Goal: Task Accomplishment & Management: Use online tool/utility

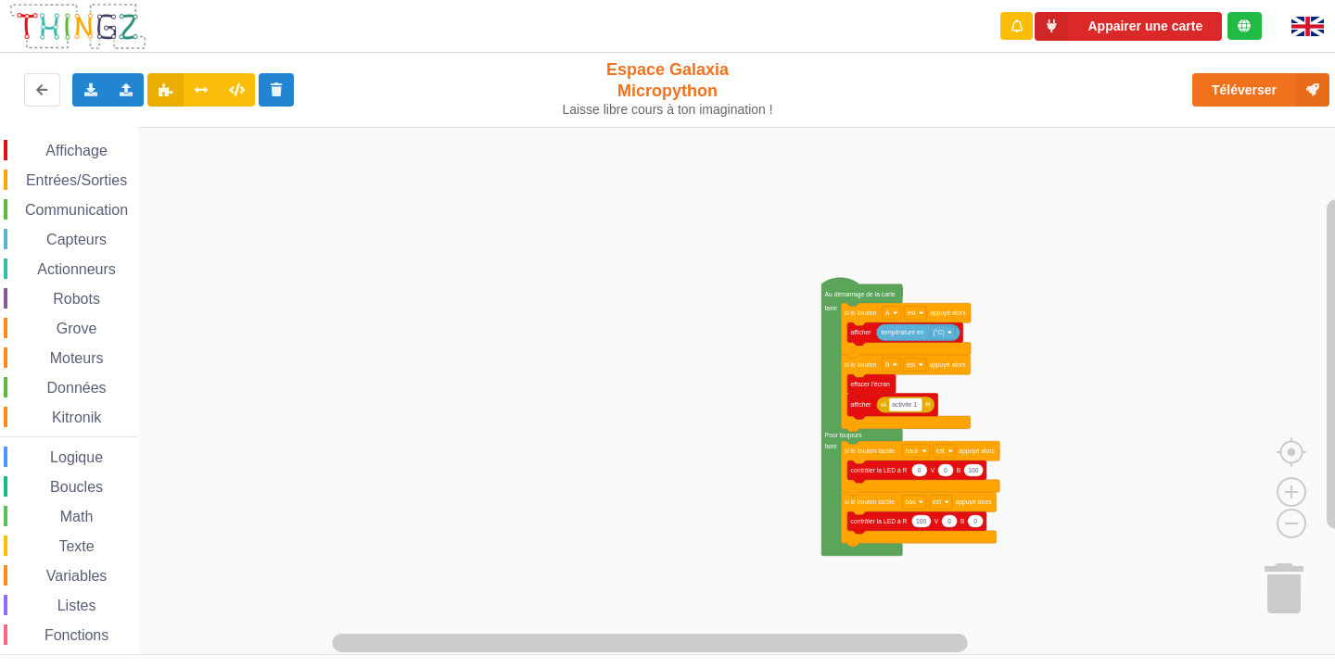
click at [680, 236] on div "Affichage Entrées/Sorties Communication Capteurs Actionneurs Robots Grove Moteu…" at bounding box center [674, 391] width 1348 height 528
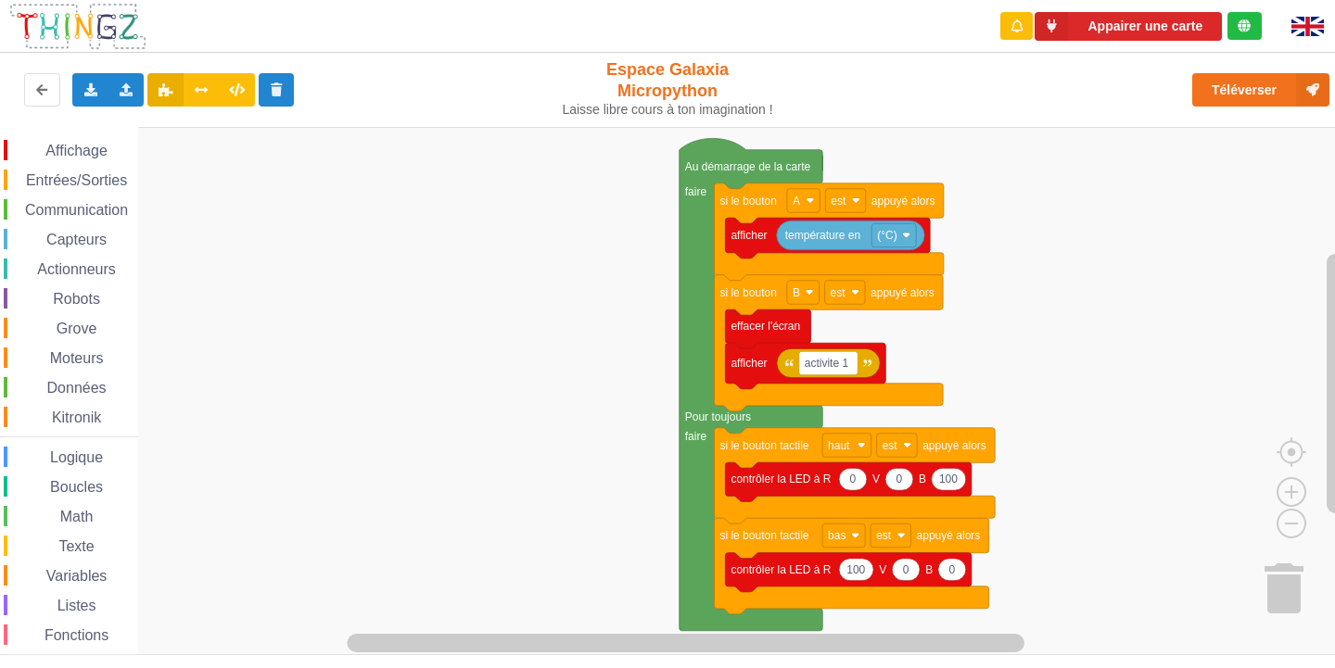
click at [368, 66] on div "Appairer une carte Exporter l'assemblage de blocs Exporter l'assemblage de bloc…" at bounding box center [667, 321] width 1361 height 668
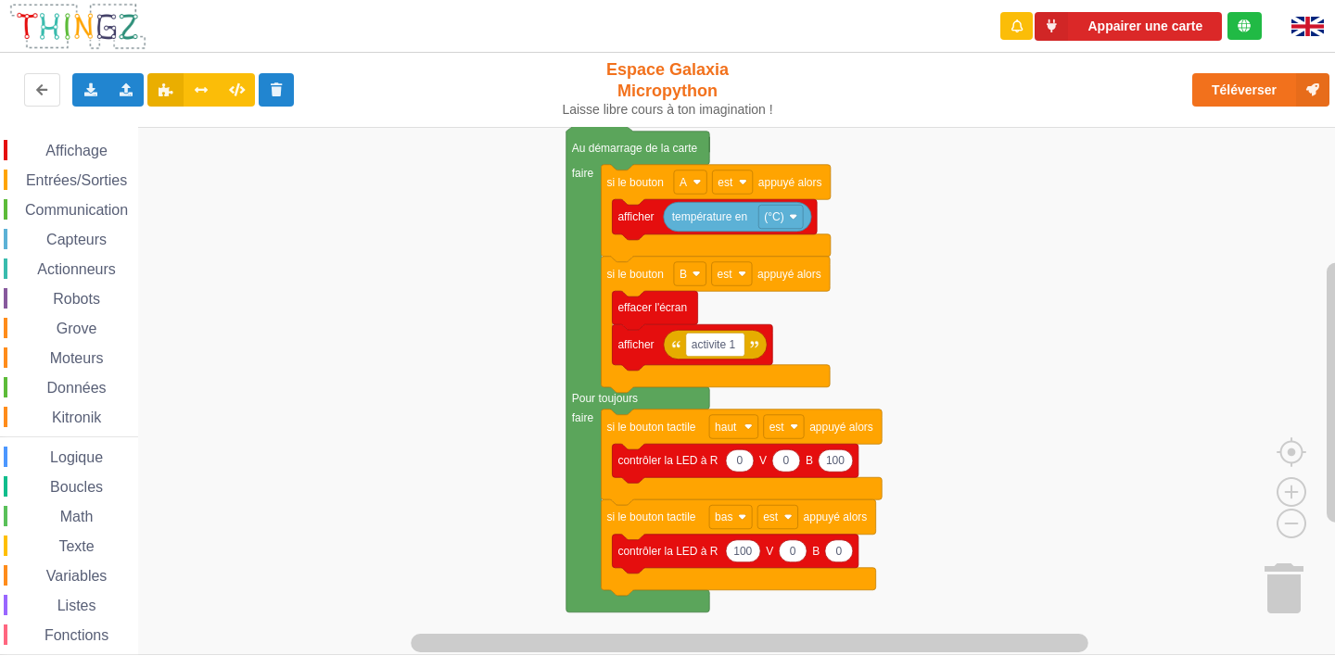
click at [931, 321] on div "Affichage Entrées/Sorties Communication Capteurs Actionneurs Robots Grove Moteu…" at bounding box center [674, 391] width 1348 height 528
drag, startPoint x: 71, startPoint y: 91, endPoint x: 82, endPoint y: 88, distance: 10.6
click at [80, 89] on div "Exporter l'assemblage de blocs Exporter l'assemblage de blocs au format Python …" at bounding box center [267, 89] width 549 height 59
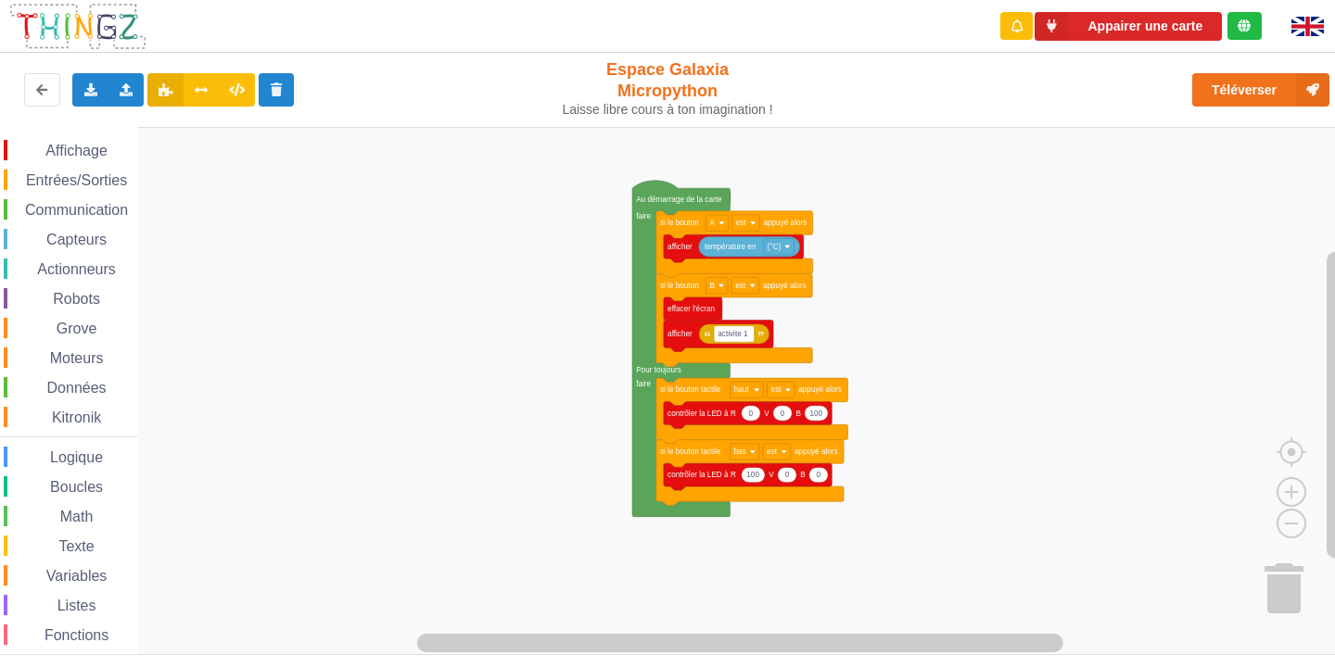
click at [920, 289] on div "Affichage Entrées/Sorties Communication Capteurs Actionneurs Robots Grove Moteu…" at bounding box center [674, 391] width 1348 height 528
click at [93, 207] on span "Communication" at bounding box center [76, 210] width 108 height 16
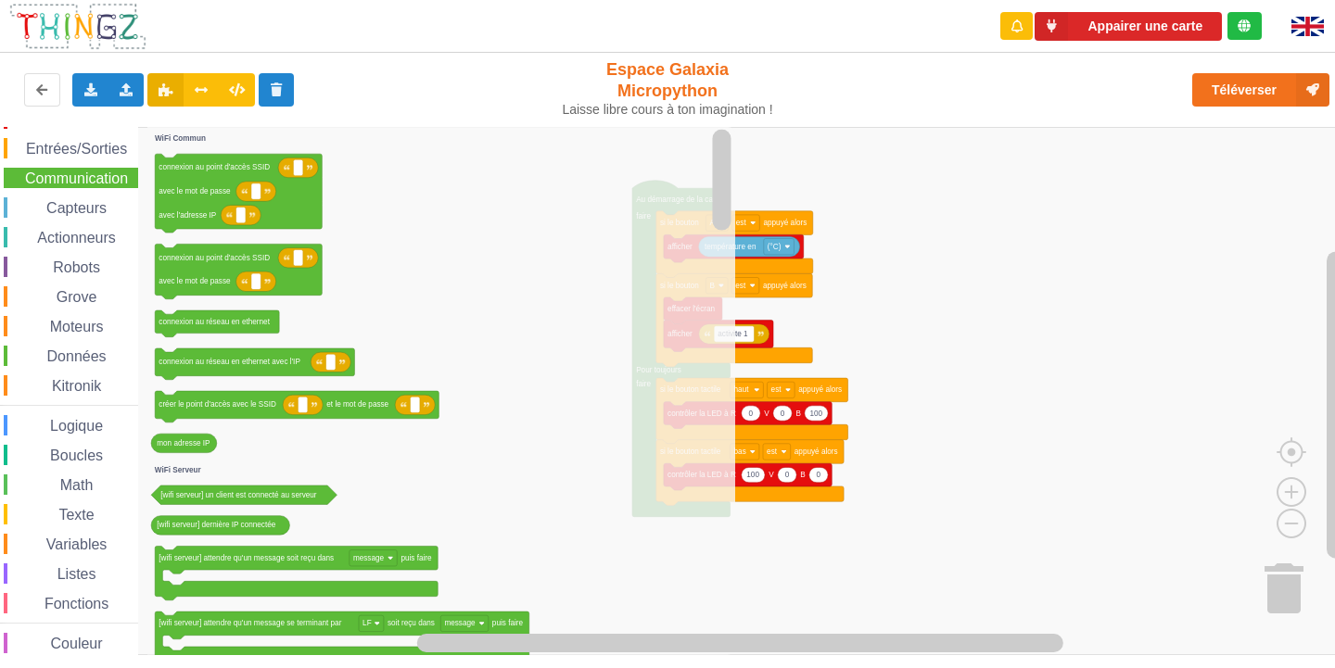
scroll to position [48, 0]
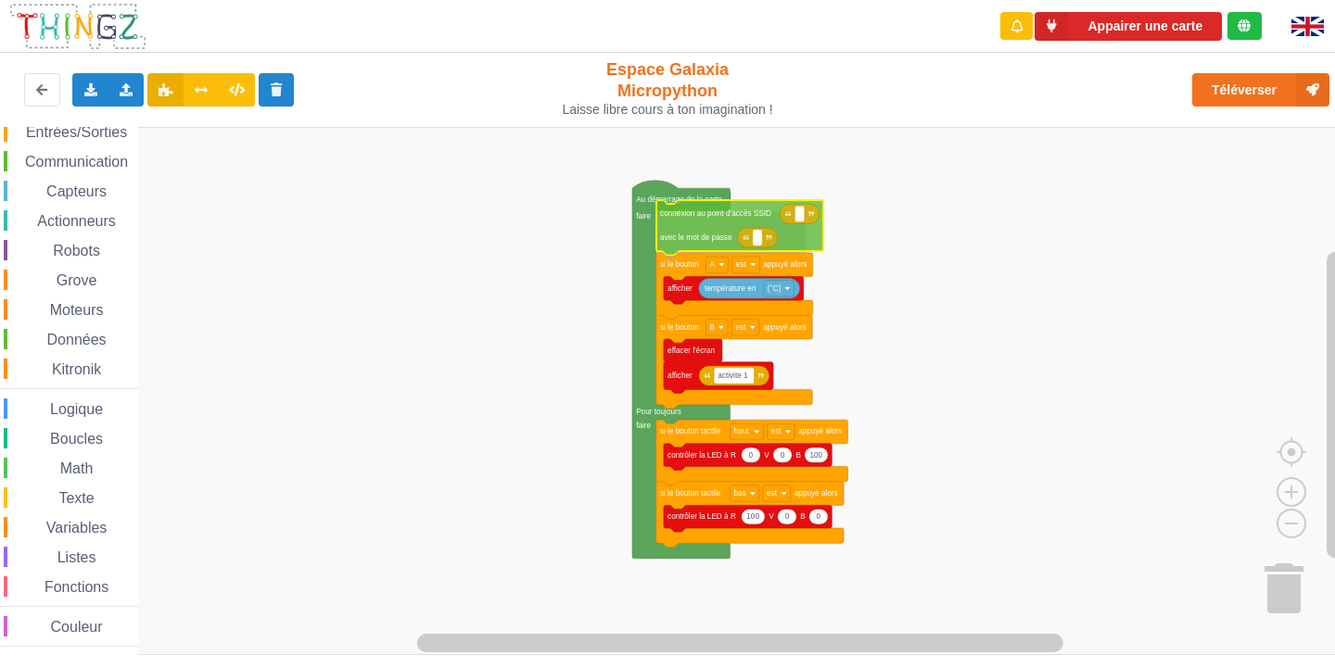
click at [802, 221] on div "Affichage Entrées/Sorties Communication Capteurs Actionneurs Robots Grove Moteu…" at bounding box center [674, 391] width 1348 height 528
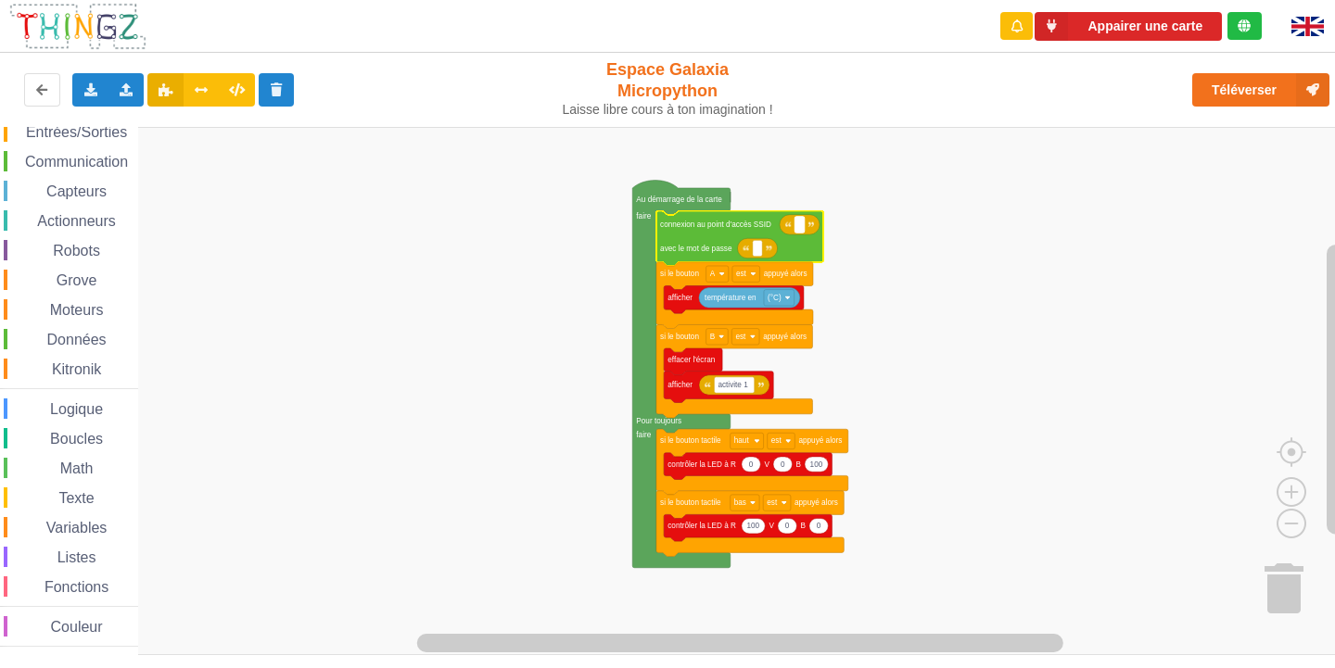
click at [802, 221] on rect "Espace de travail de Blocky" at bounding box center [798, 225] width 9 height 16
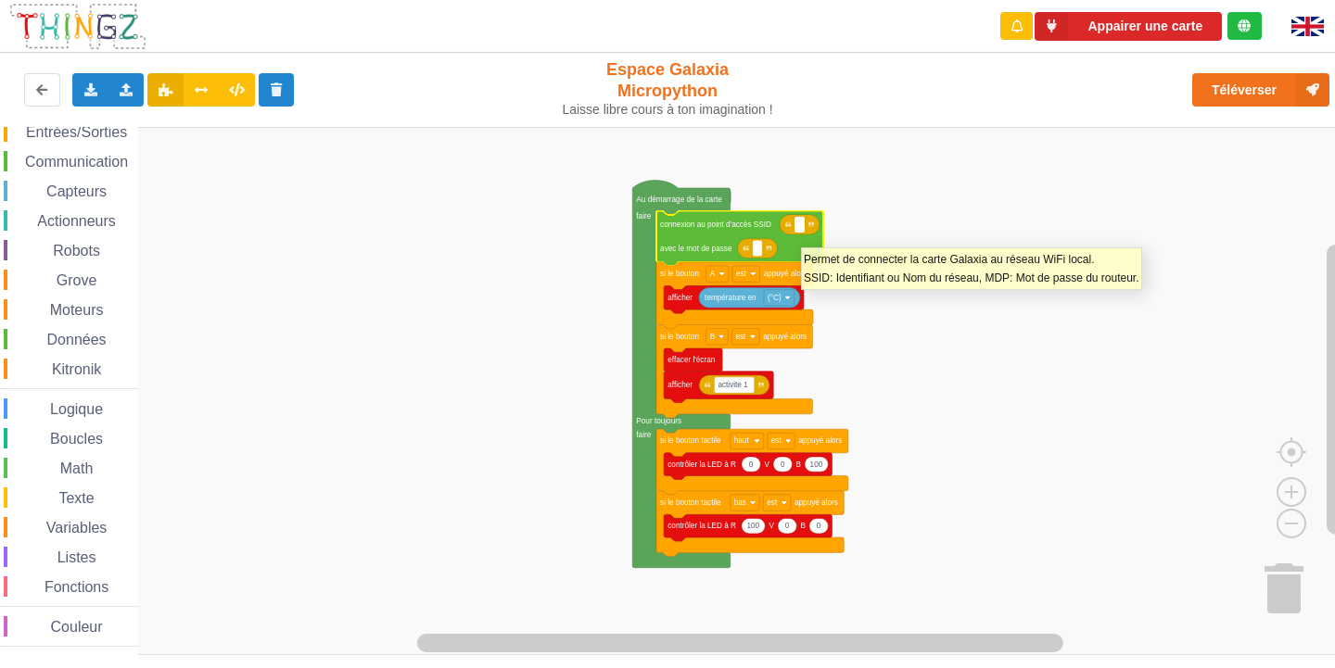
type input "n"
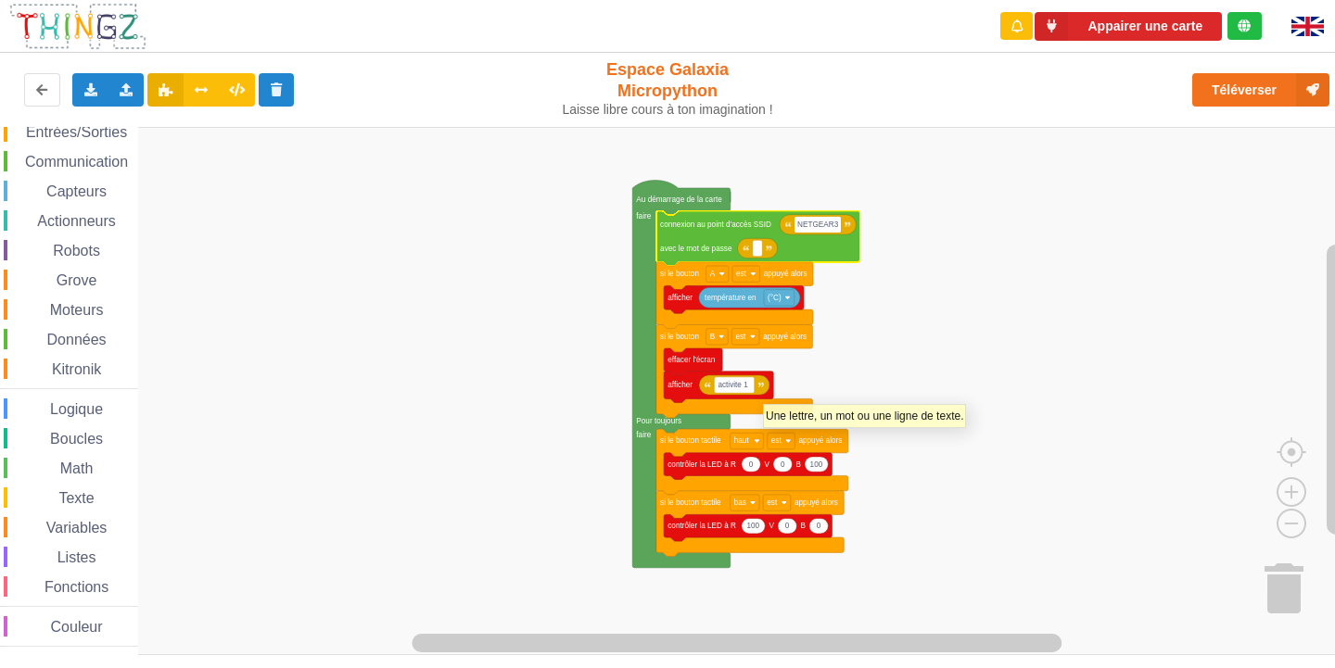
type input "NETGEAR38"
click at [767, 248] on image "Espace de travail de Blocky" at bounding box center [769, 249] width 6 height 6
click at [753, 250] on rect "Espace de travail de Blocky" at bounding box center [757, 248] width 9 height 16
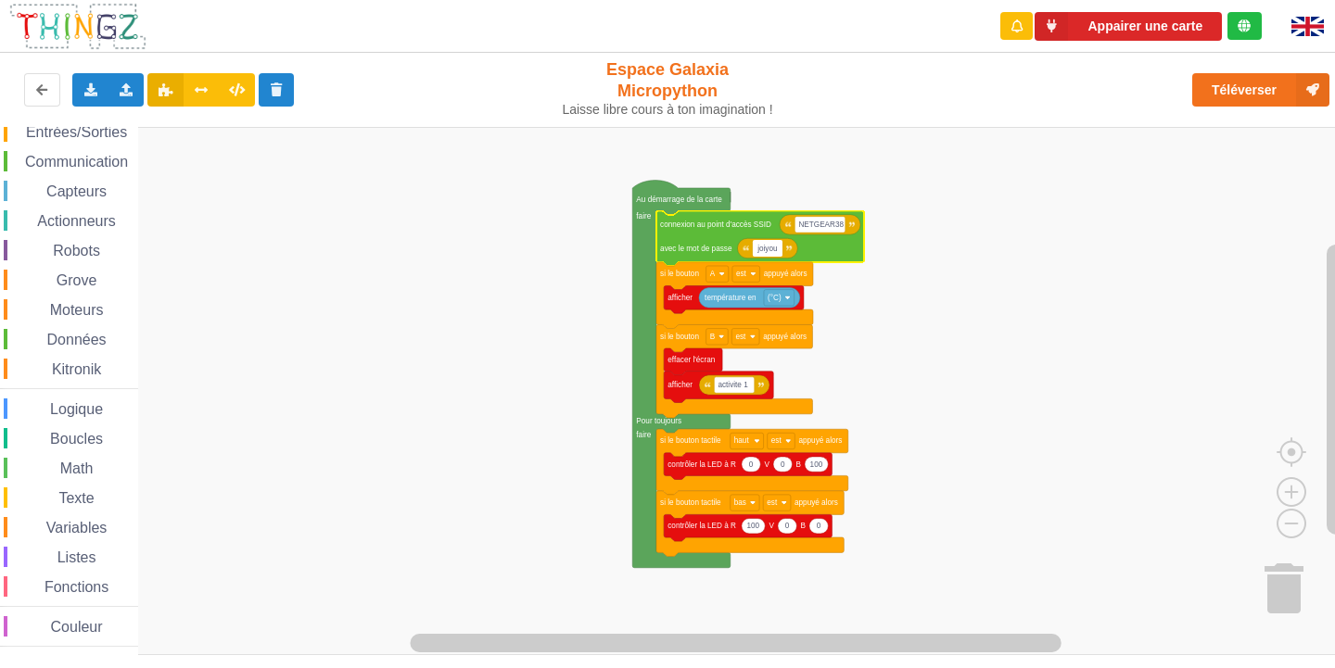
click at [761, 248] on input "joiyou" at bounding box center [768, 248] width 30 height 16
click at [777, 248] on input "joyou" at bounding box center [767, 248] width 28 height 16
type input "joyou"
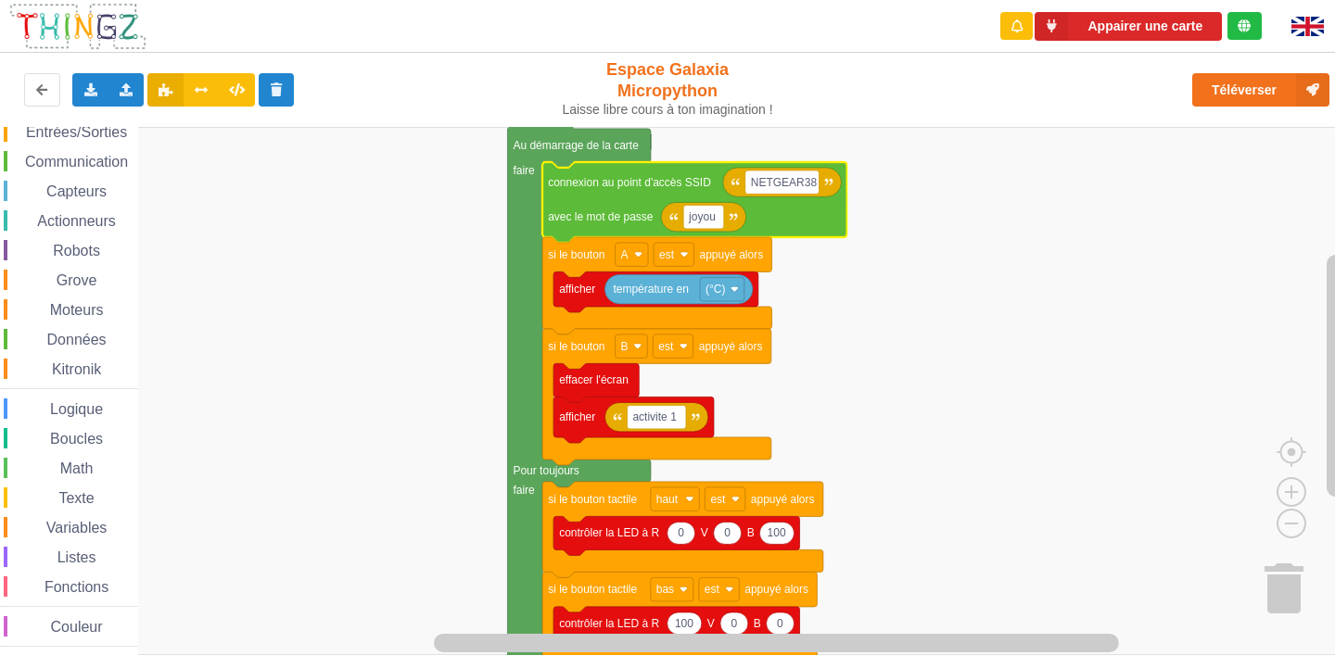
click at [726, 225] on icon "Espace de travail de Blocky" at bounding box center [703, 217] width 85 height 30
click at [718, 221] on rect "Espace de travail de Blocky" at bounding box center [703, 217] width 41 height 24
click at [716, 220] on input "joyou" at bounding box center [703, 217] width 41 height 24
click at [713, 217] on input "joyou" at bounding box center [703, 217] width 41 height 24
type input "joyoustuba995"
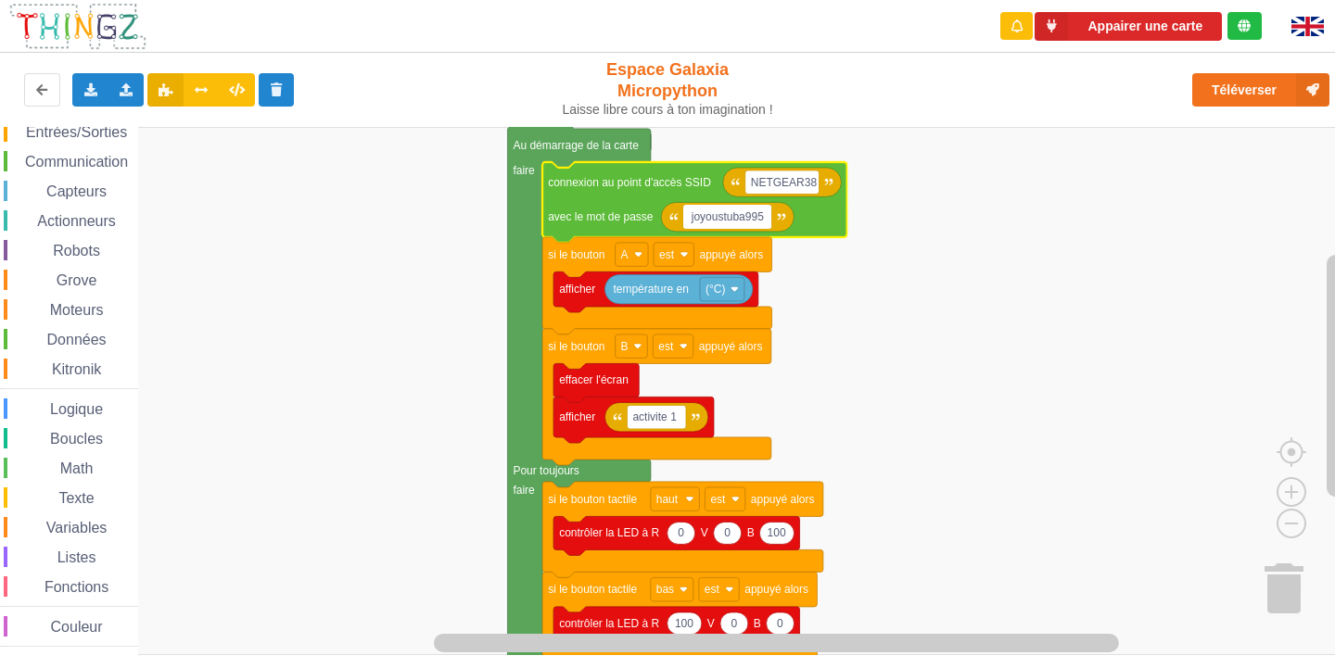
click at [928, 287] on rect "Espace de travail de Blocky" at bounding box center [674, 391] width 1348 height 528
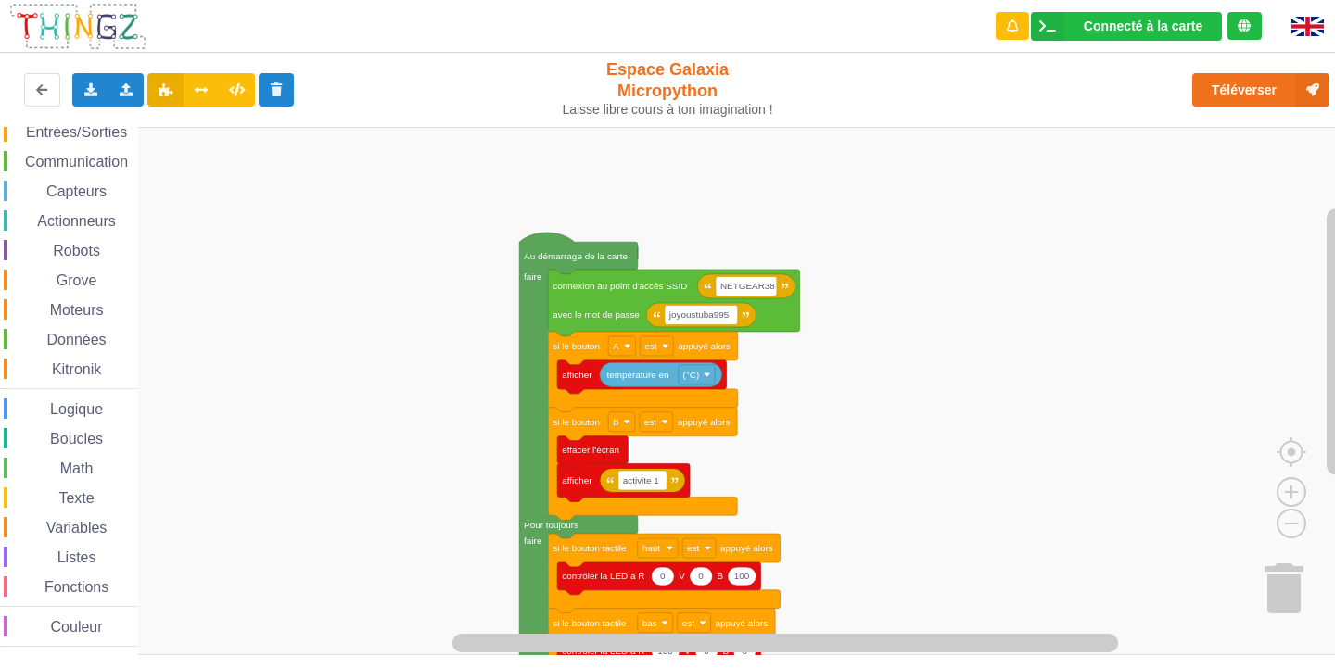
click at [897, 399] on div "Affichage Entrées/Sorties Communication Capteurs Actionneurs Robots Grove Moteu…" at bounding box center [674, 391] width 1348 height 528
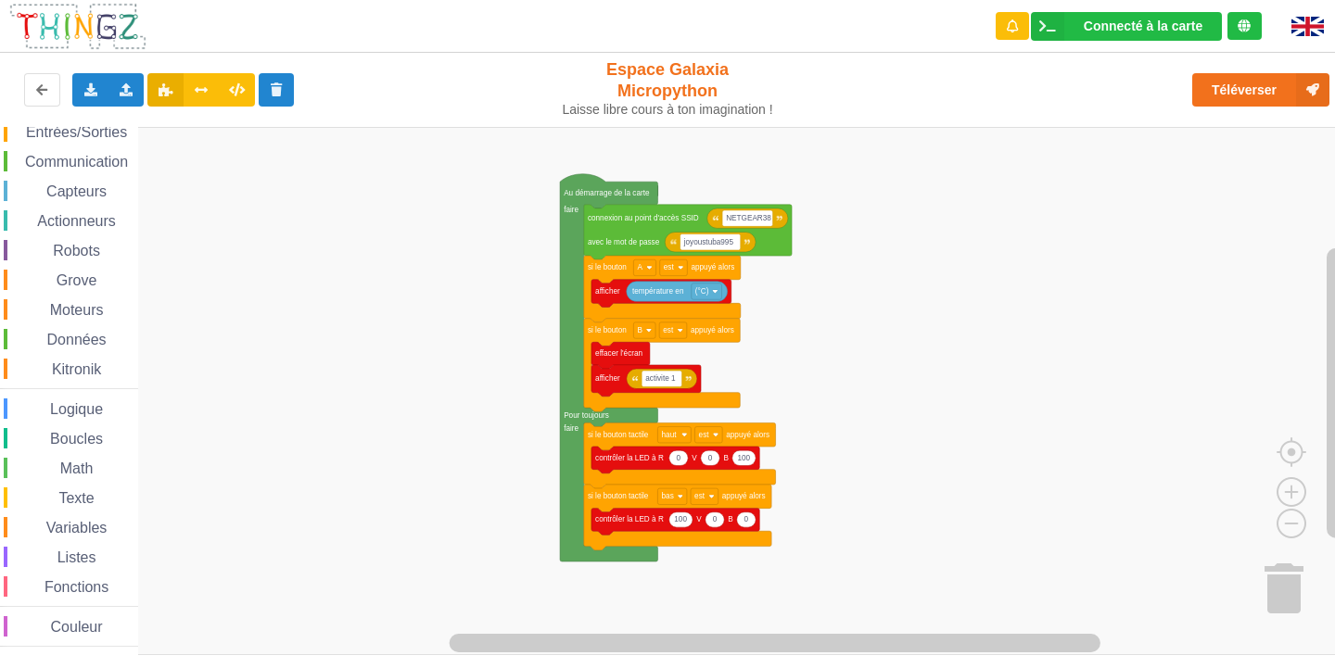
click at [877, 379] on div "Affichage Entrées/Sorties Communication Capteurs Actionneurs Robots Grove Moteu…" at bounding box center [674, 391] width 1348 height 528
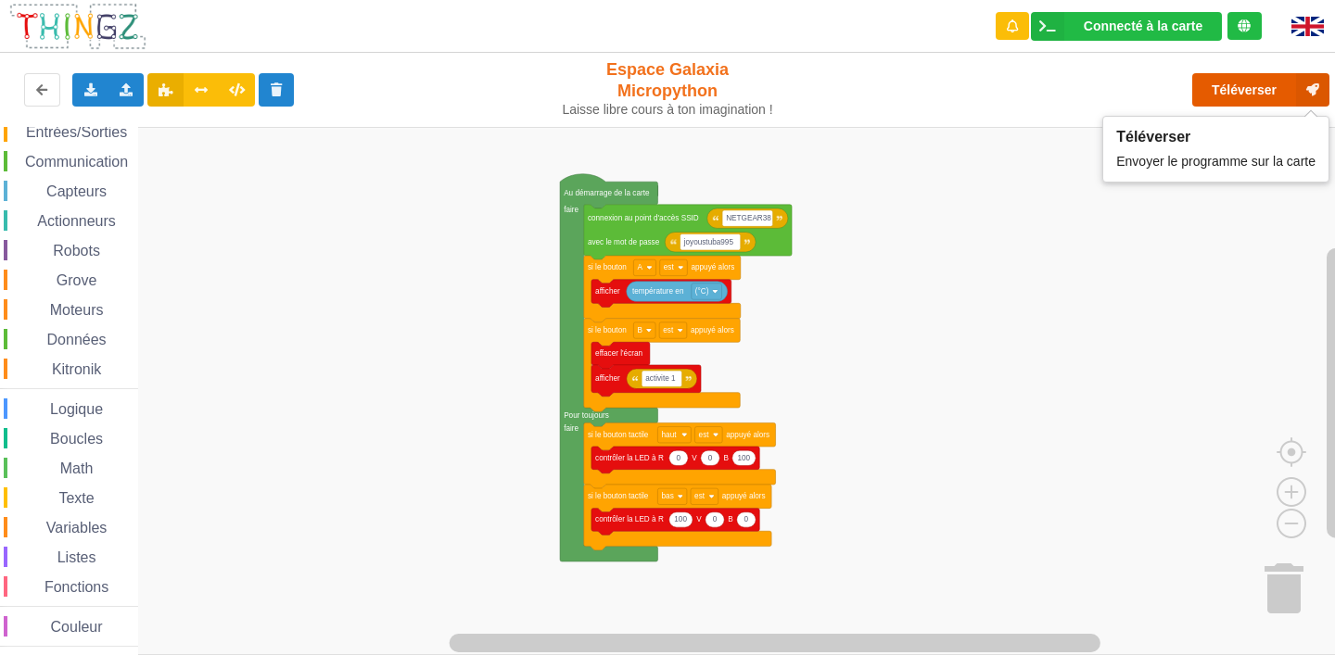
click at [1254, 86] on button "Téléverser" at bounding box center [1260, 89] width 137 height 33
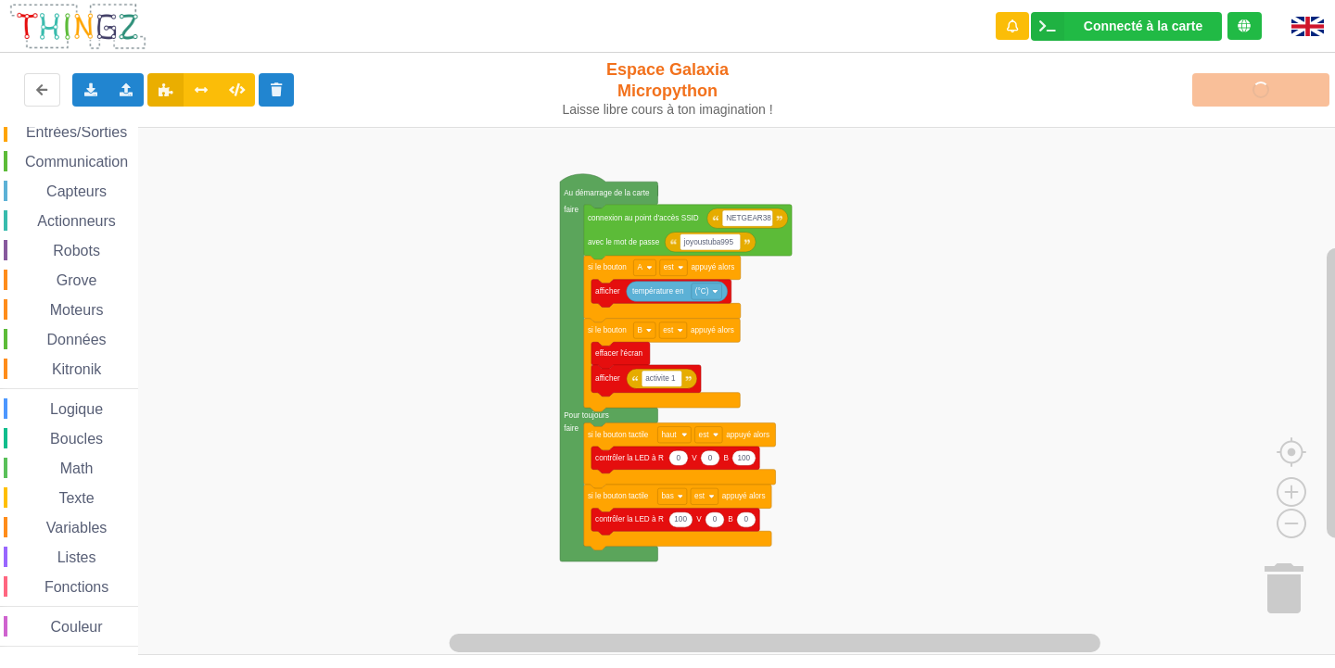
drag, startPoint x: 1237, startPoint y: 120, endPoint x: 818, endPoint y: 25, distance: 429.6
click at [797, 7] on div "Connecté à la carte Réglages Ouvrir le moniteur automatiquement Connexion autom…" at bounding box center [667, 26] width 1361 height 53
drag, startPoint x: 786, startPoint y: 70, endPoint x: 804, endPoint y: 98, distance: 32.9
click at [786, 71] on div "Espace Galaxia Micropython Laisse libre cours à ton imagination !" at bounding box center [667, 90] width 253 height 83
drag, startPoint x: 988, startPoint y: 107, endPoint x: 1236, endPoint y: 124, distance: 248.1
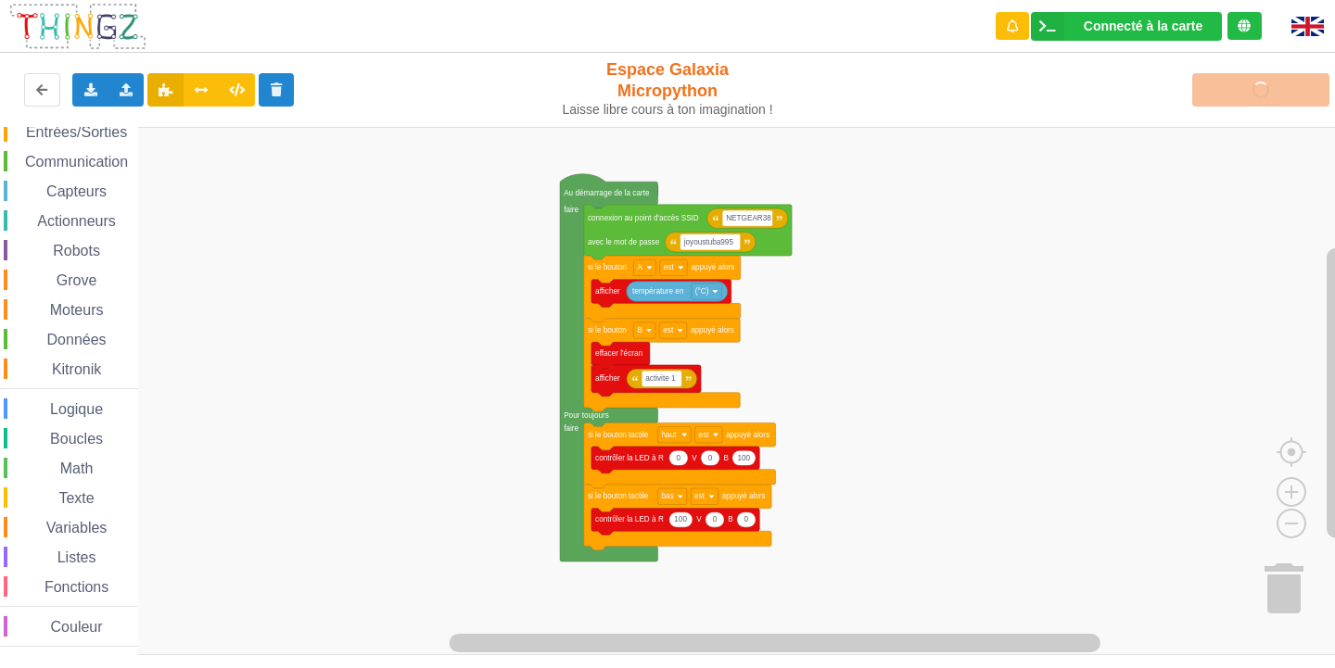
click at [1035, 122] on div "Exporter l'assemblage de blocs Exporter l'assemblage de blocs au format Python …" at bounding box center [668, 90] width 1350 height 83
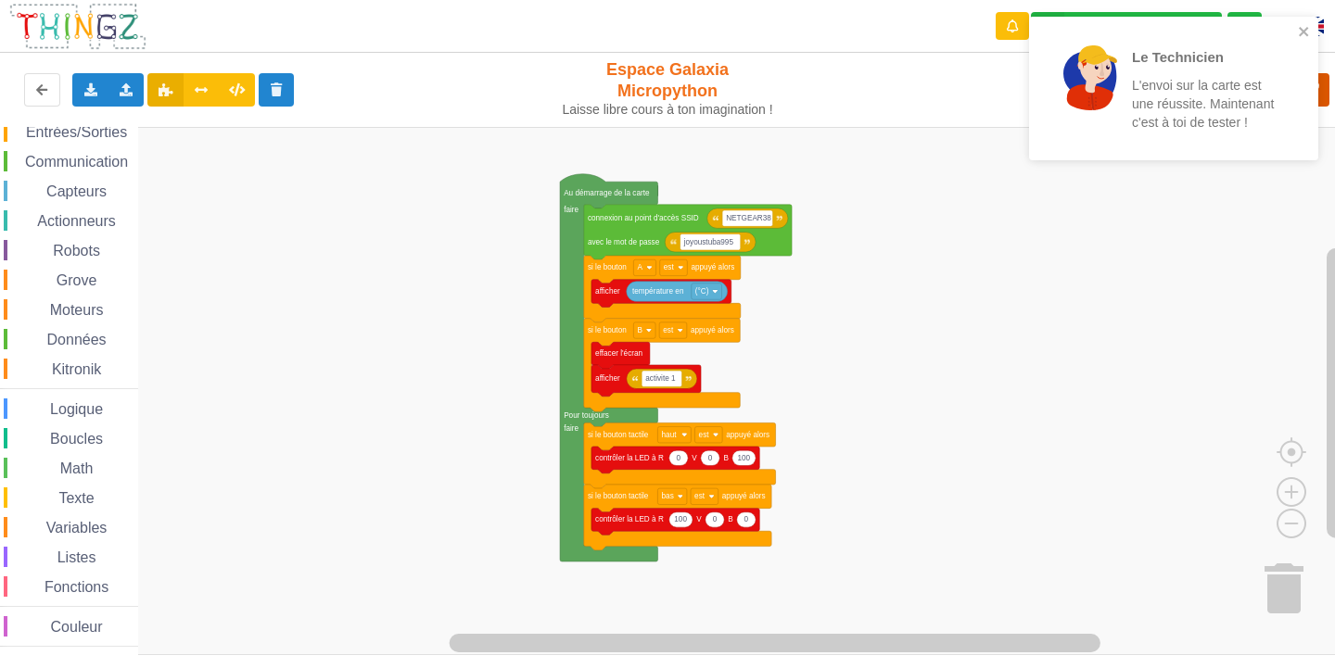
click at [1240, 83] on div "Le Technicien L'envoi sur la carte est une réussite. Maintenant c'est à toi de …" at bounding box center [667, 321] width 1361 height 668
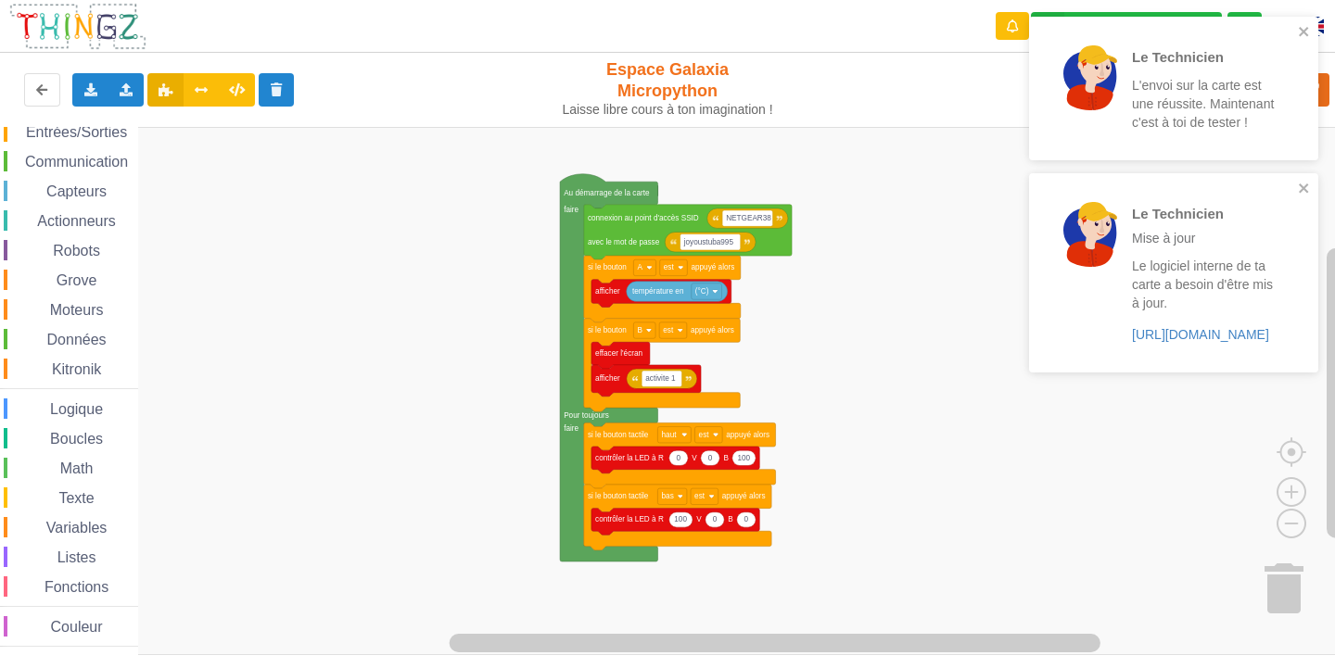
click at [910, 250] on rect "Espace de travail de Blocky" at bounding box center [674, 391] width 1348 height 528
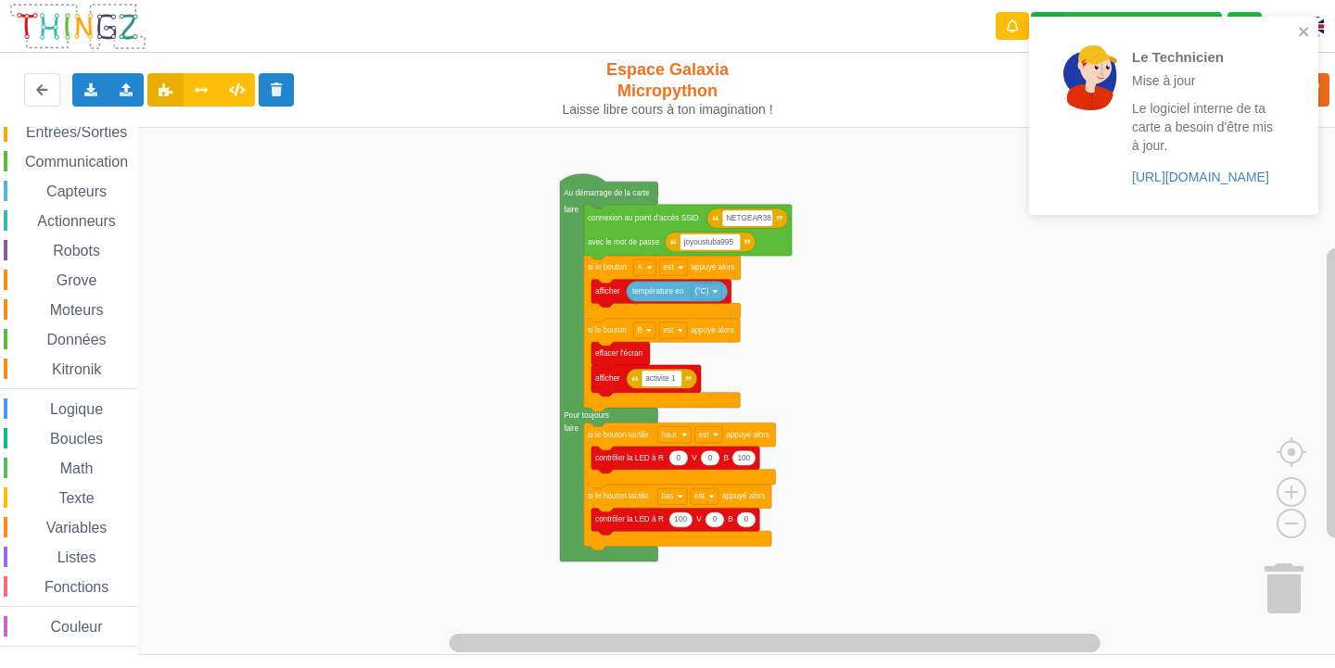
click at [1302, 14] on div "Le Technicien Mise à jour Le logiciel interne de ta carte a besoin d'être mis à…" at bounding box center [1173, 122] width 297 height 219
drag, startPoint x: 1290, startPoint y: 19, endPoint x: 1324, endPoint y: 21, distance: 33.4
click at [1290, 21] on div "Le Technicien Mise à jour Le logiciel interne de ta carte a besoin d'être mis à…" at bounding box center [1173, 116] width 289 height 198
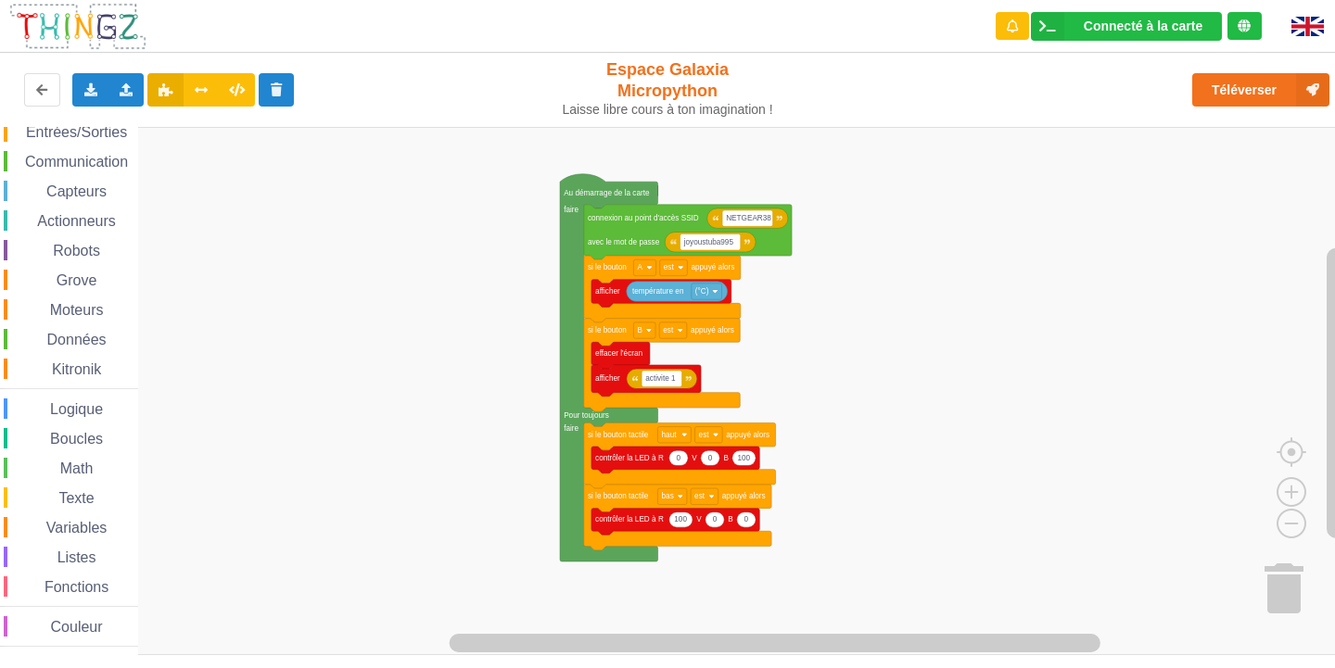
click at [1334, 22] on div at bounding box center [1312, 26] width 71 height 53
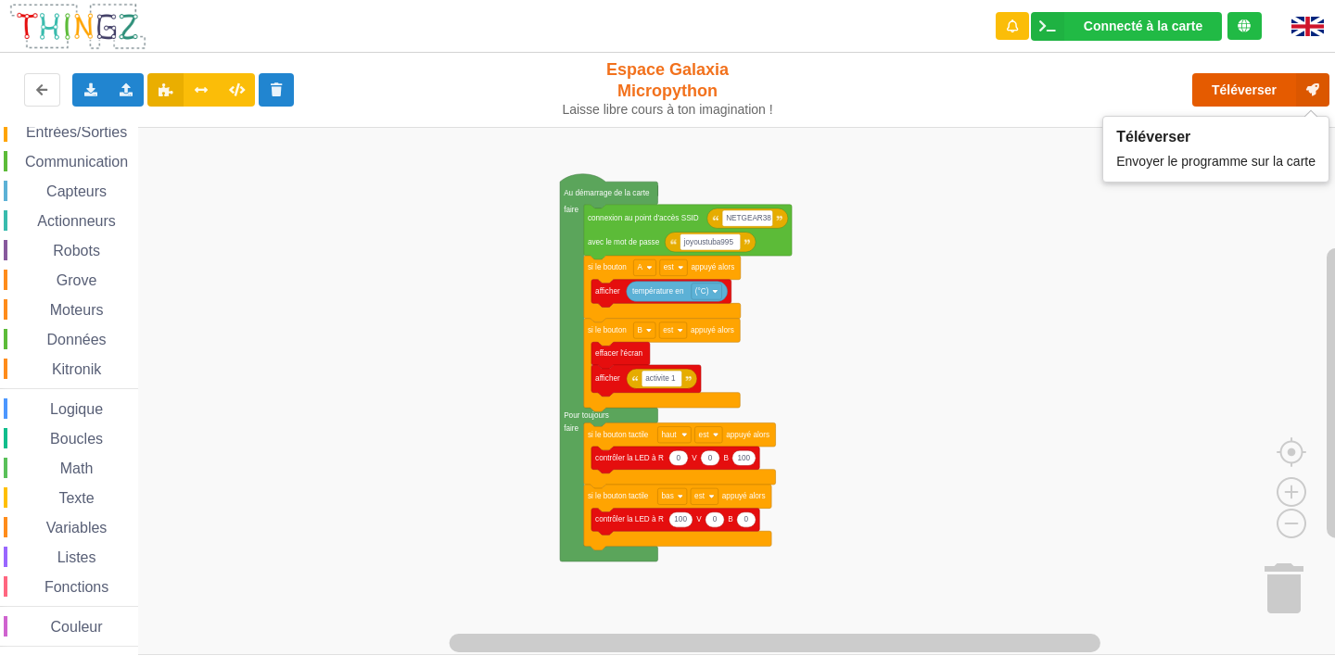
click at [1310, 89] on icon at bounding box center [1312, 89] width 33 height 33
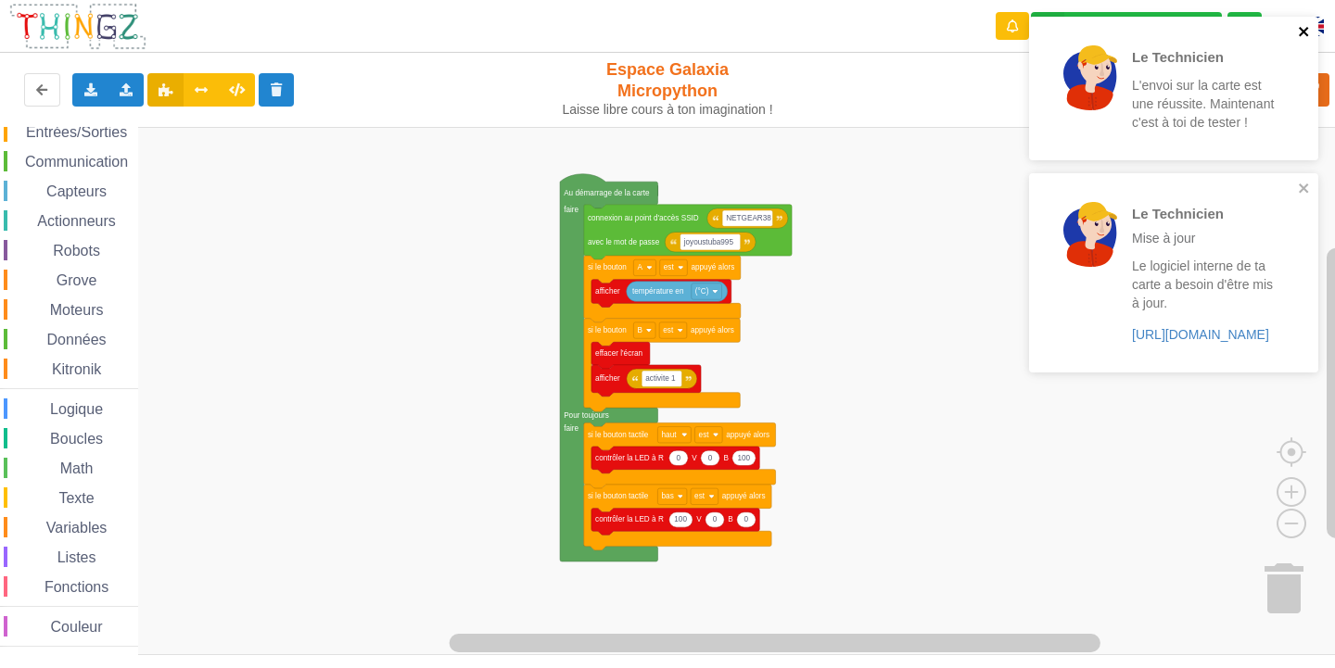
click at [1306, 29] on icon "close" at bounding box center [1303, 31] width 9 height 9
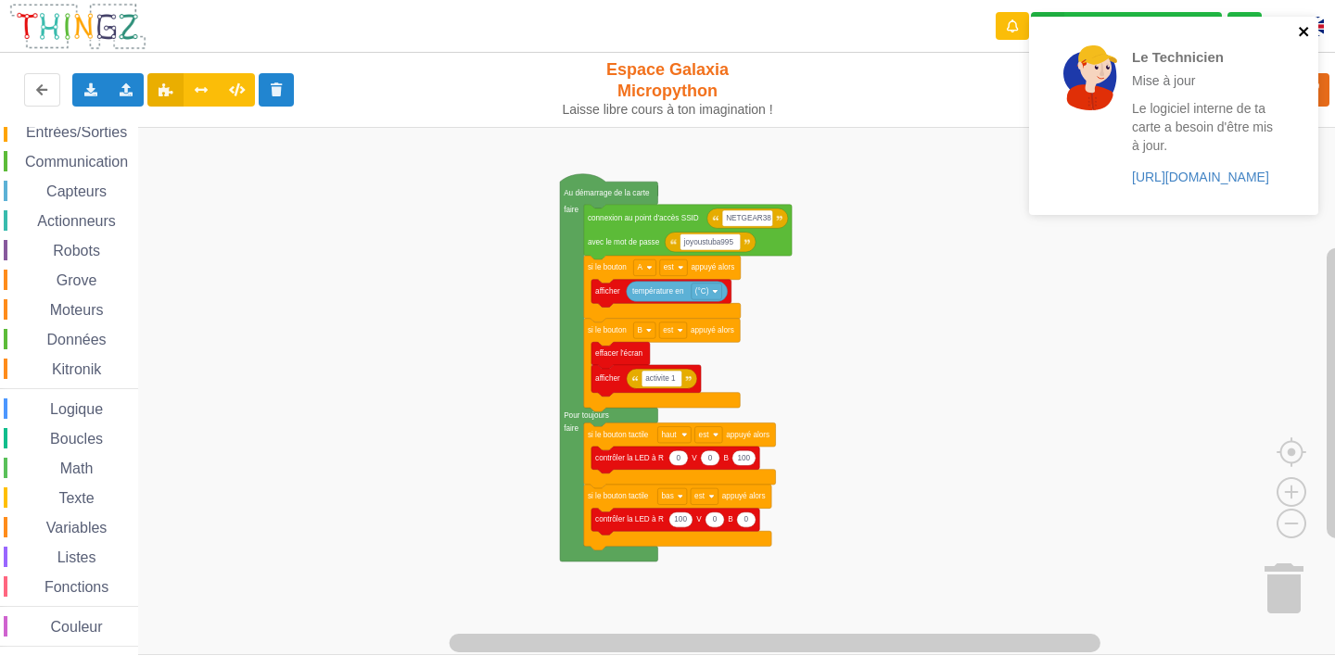
click at [1308, 24] on icon "close" at bounding box center [1304, 31] width 13 height 15
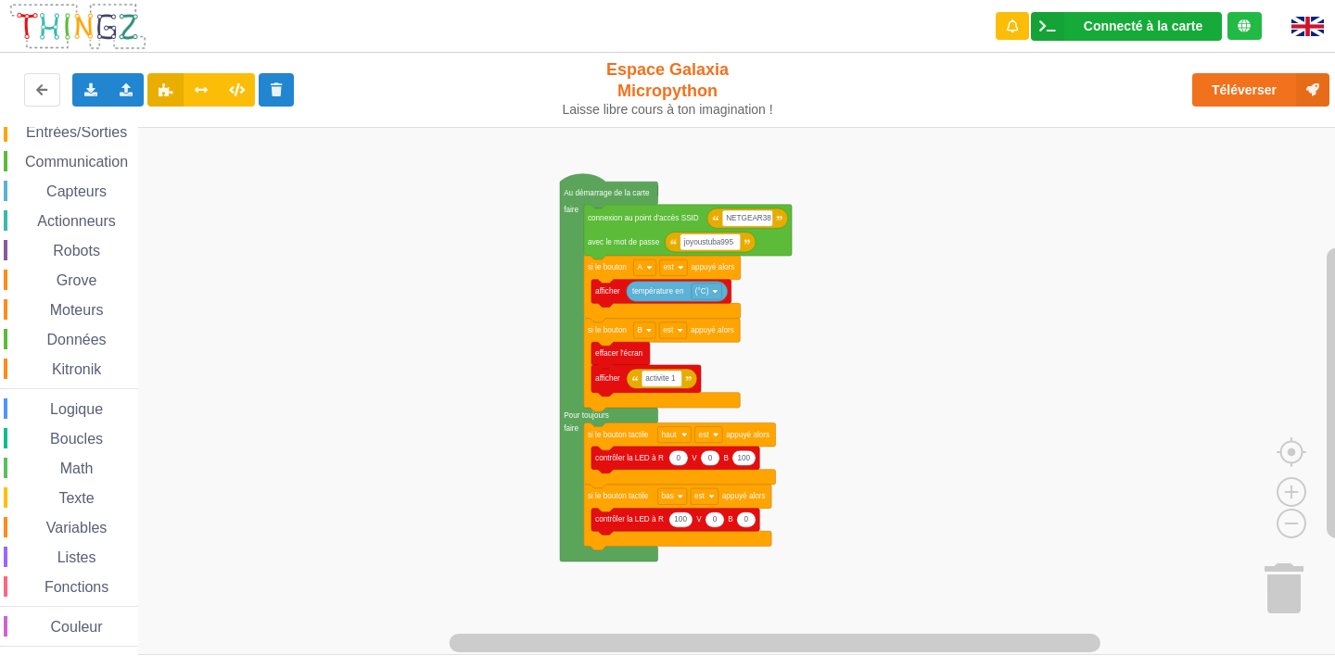
click at [1090, 34] on div "Connecté à la carte Réglages Ouvrir le moniteur automatiquement Connexion autom…" at bounding box center [1126, 26] width 191 height 29
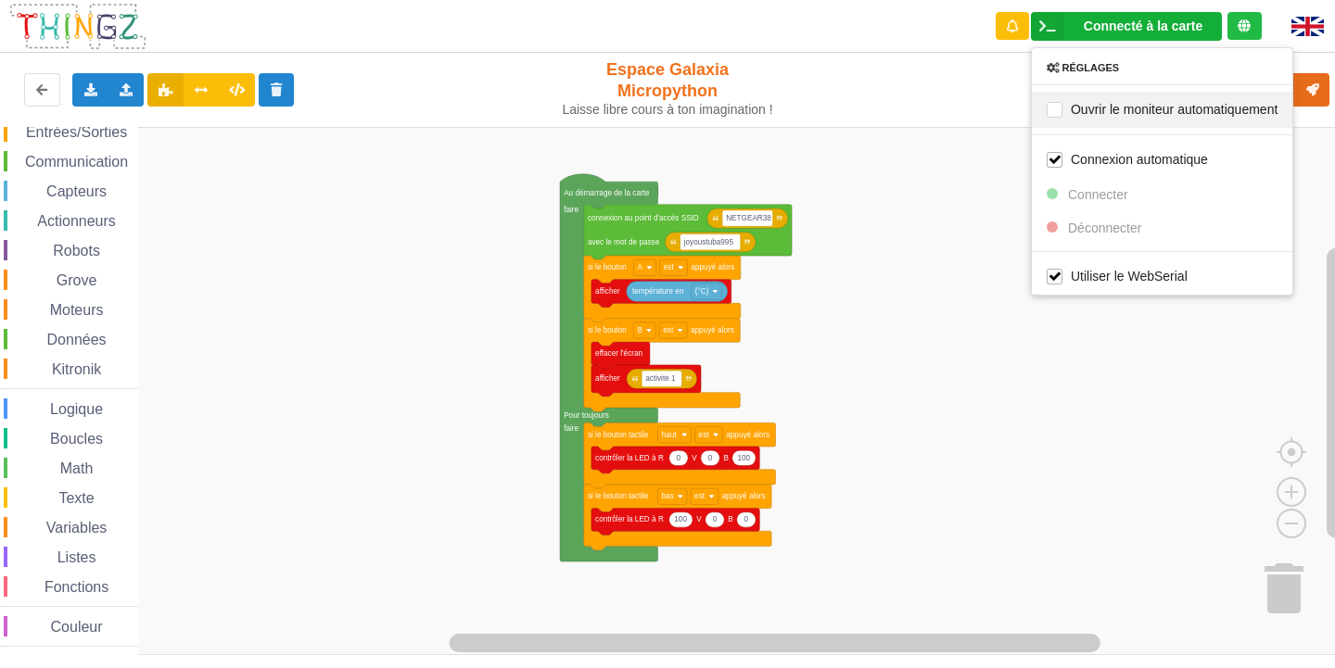
click at [1048, 121] on div "Ouvrir le moniteur automatiquement" at bounding box center [1162, 109] width 261 height 36
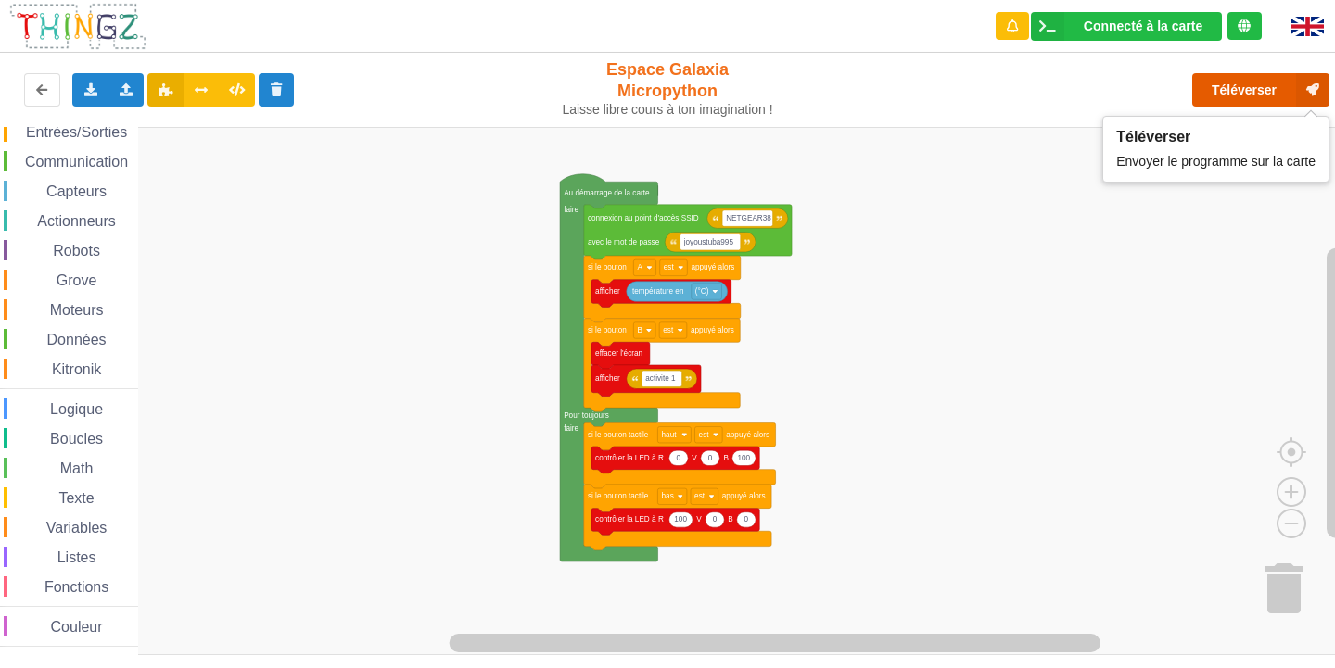
click at [1240, 89] on button "Téléverser" at bounding box center [1260, 89] width 137 height 33
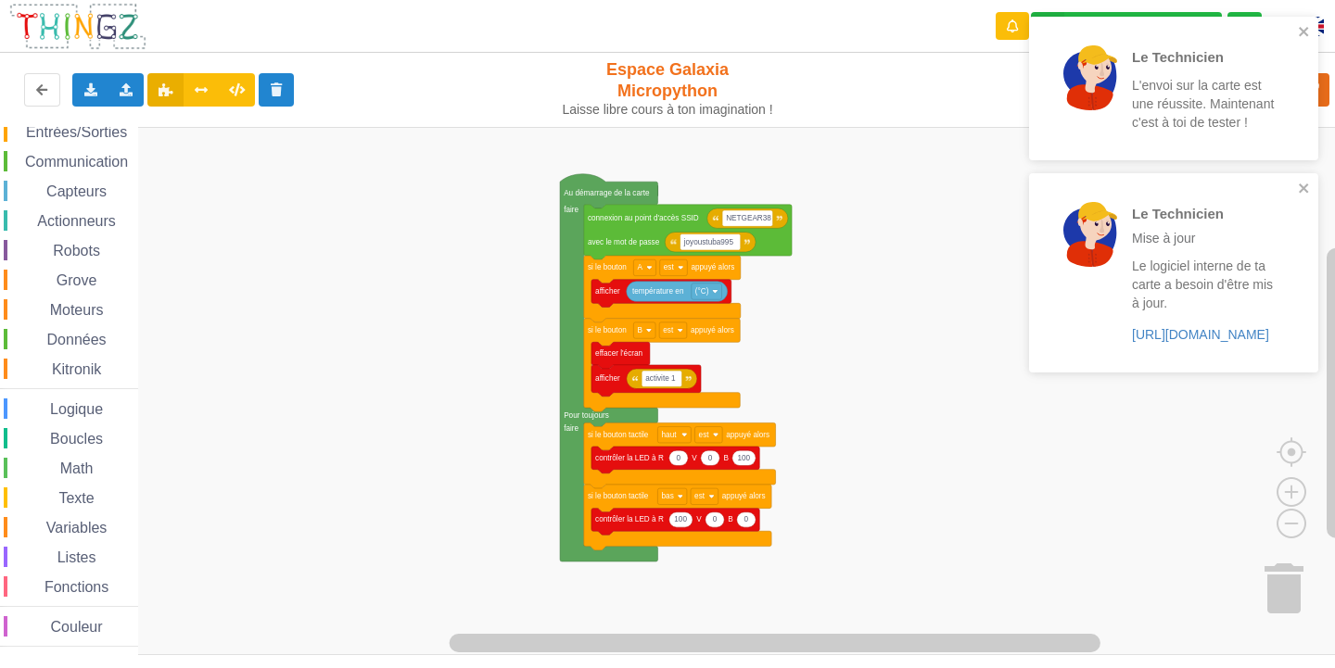
click at [938, 158] on rect "Espace de travail de Blocky" at bounding box center [674, 391] width 1348 height 528
click at [1299, 22] on div "Le Technicien L'envoi sur la carte est une réussite. Maintenant c'est à toi de …" at bounding box center [1173, 89] width 289 height 144
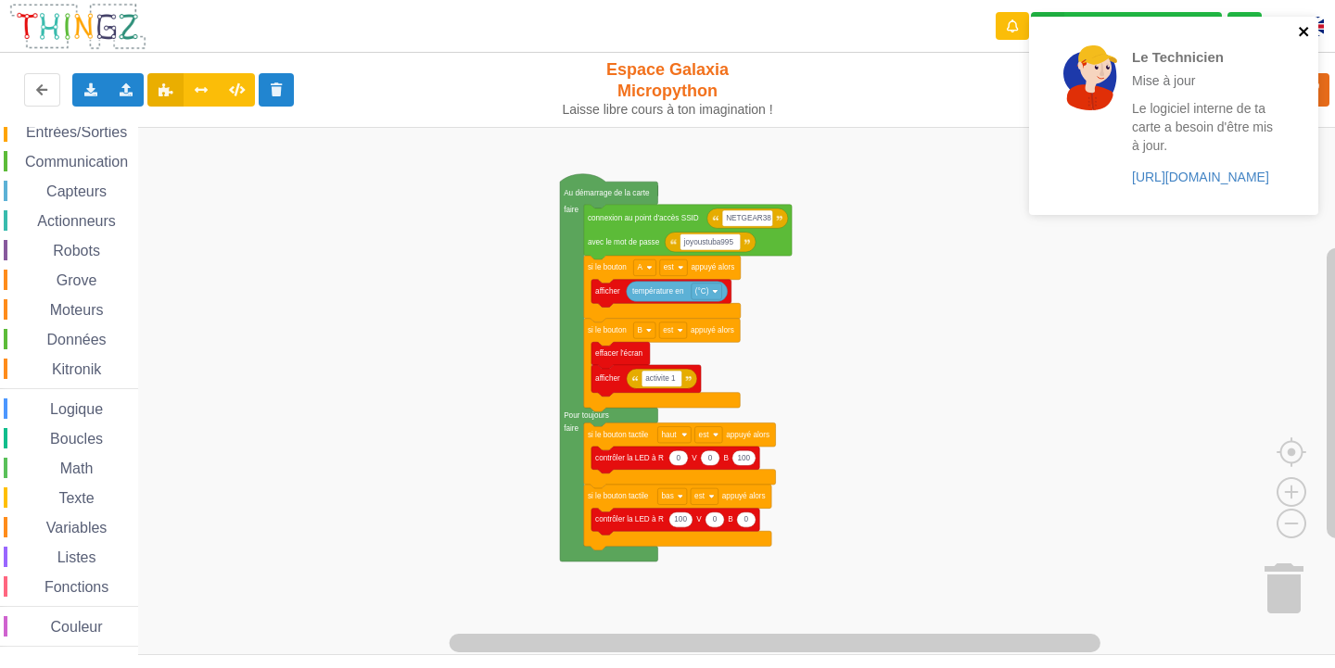
click at [1303, 24] on icon "close" at bounding box center [1304, 31] width 13 height 15
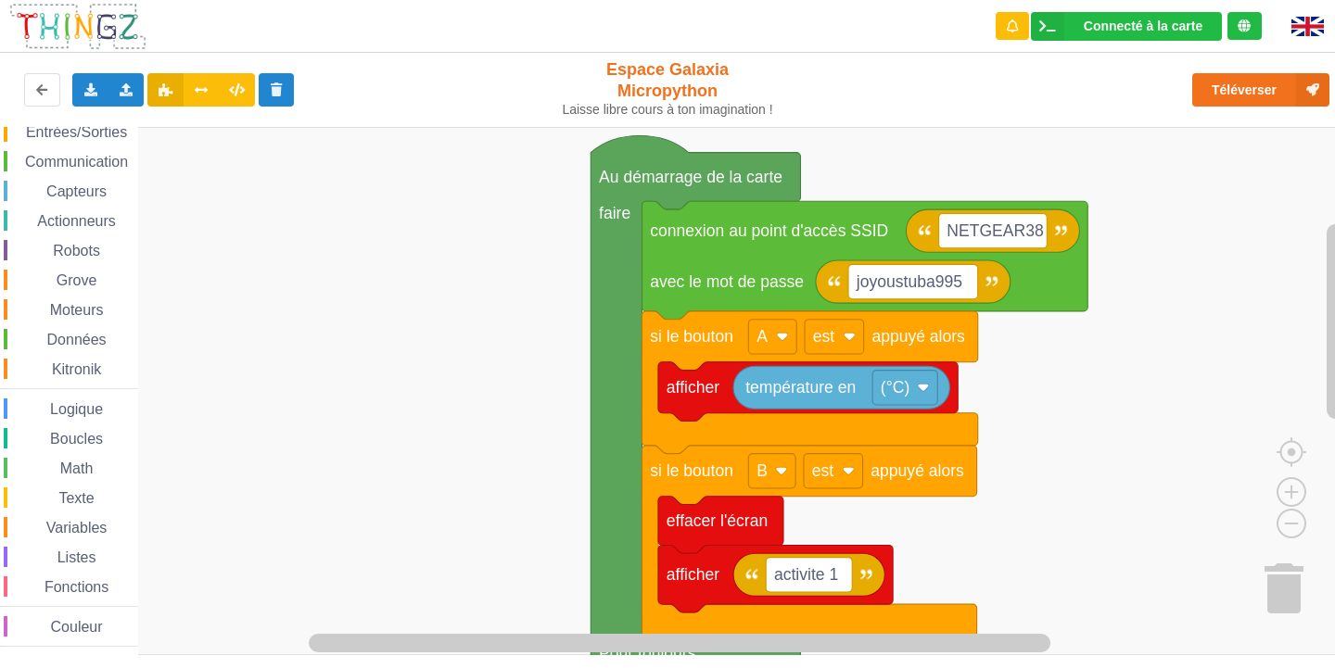
click at [438, 229] on rect "Espace de travail de Blocky" at bounding box center [674, 391] width 1348 height 528
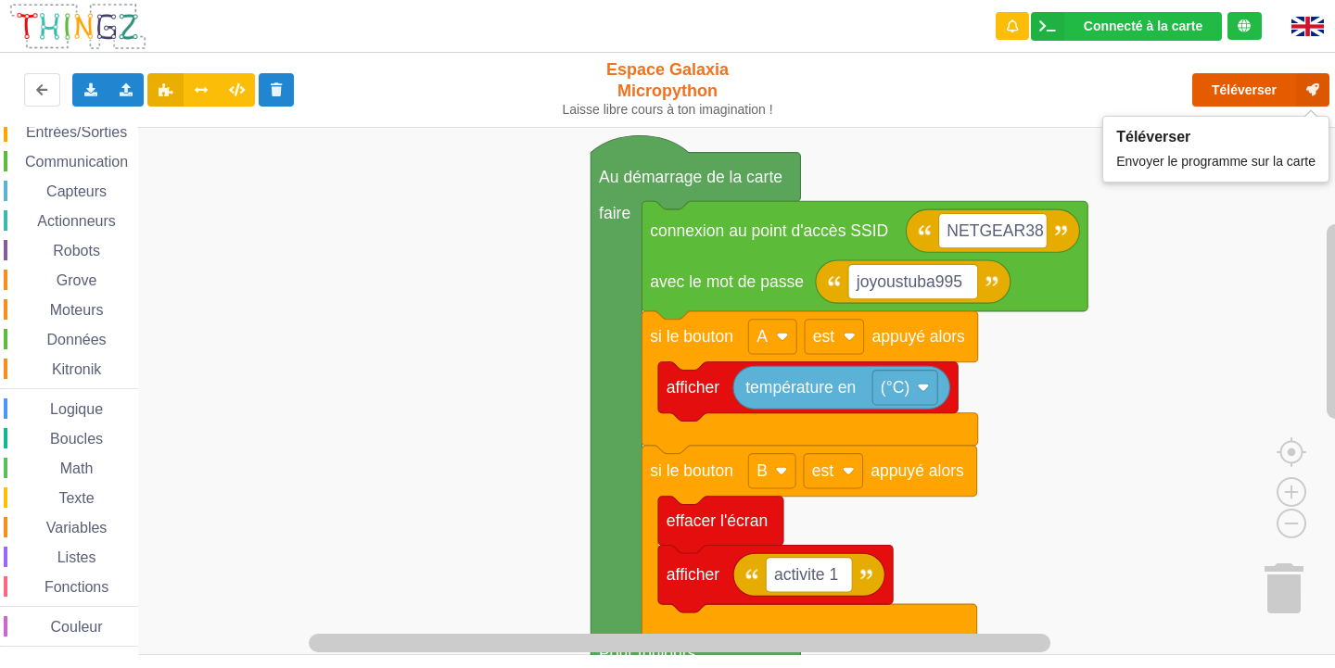
click at [1223, 96] on button "Téléverser" at bounding box center [1260, 89] width 137 height 33
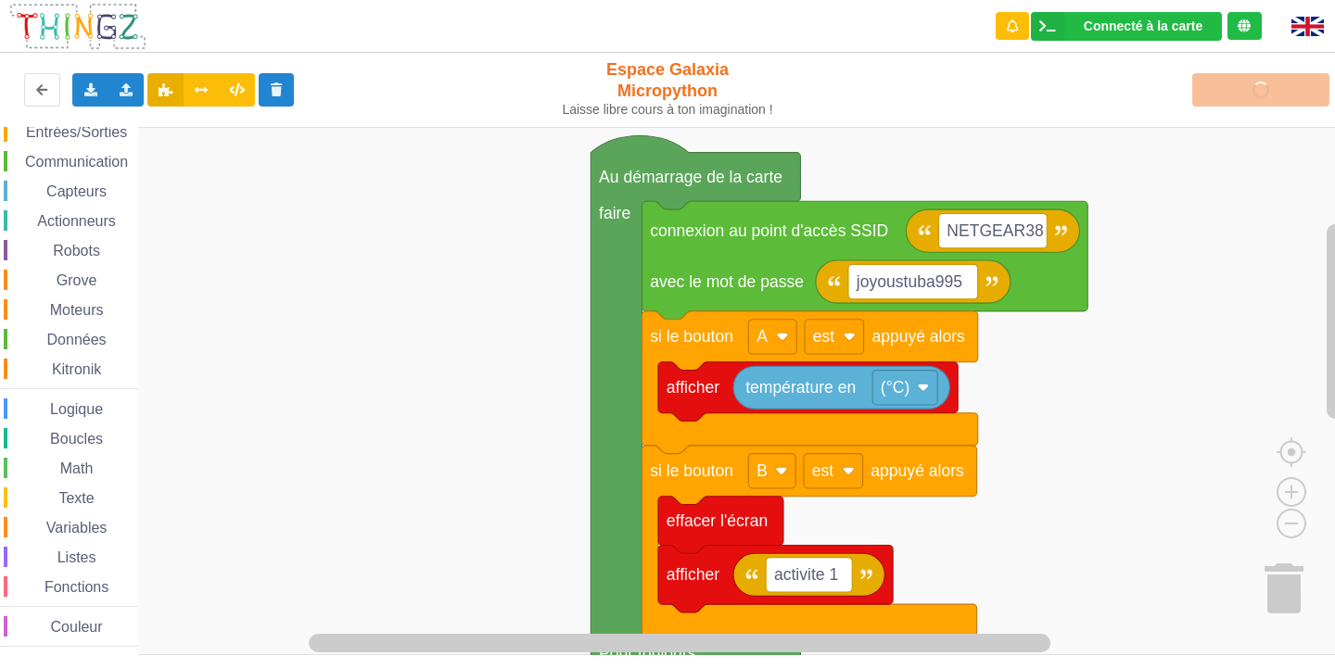
click at [1284, 19] on div at bounding box center [1312, 26] width 71 height 53
click at [1305, 25] on img at bounding box center [1307, 26] width 32 height 19
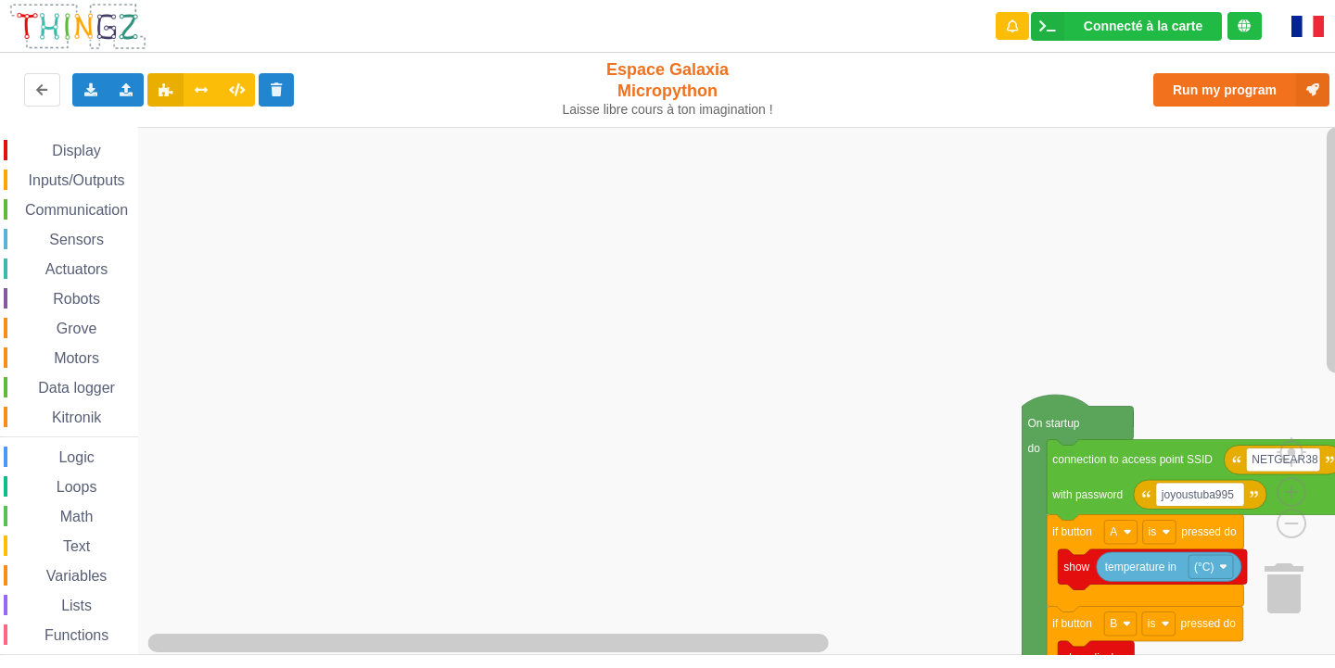
click at [1305, 25] on img at bounding box center [1307, 26] width 32 height 21
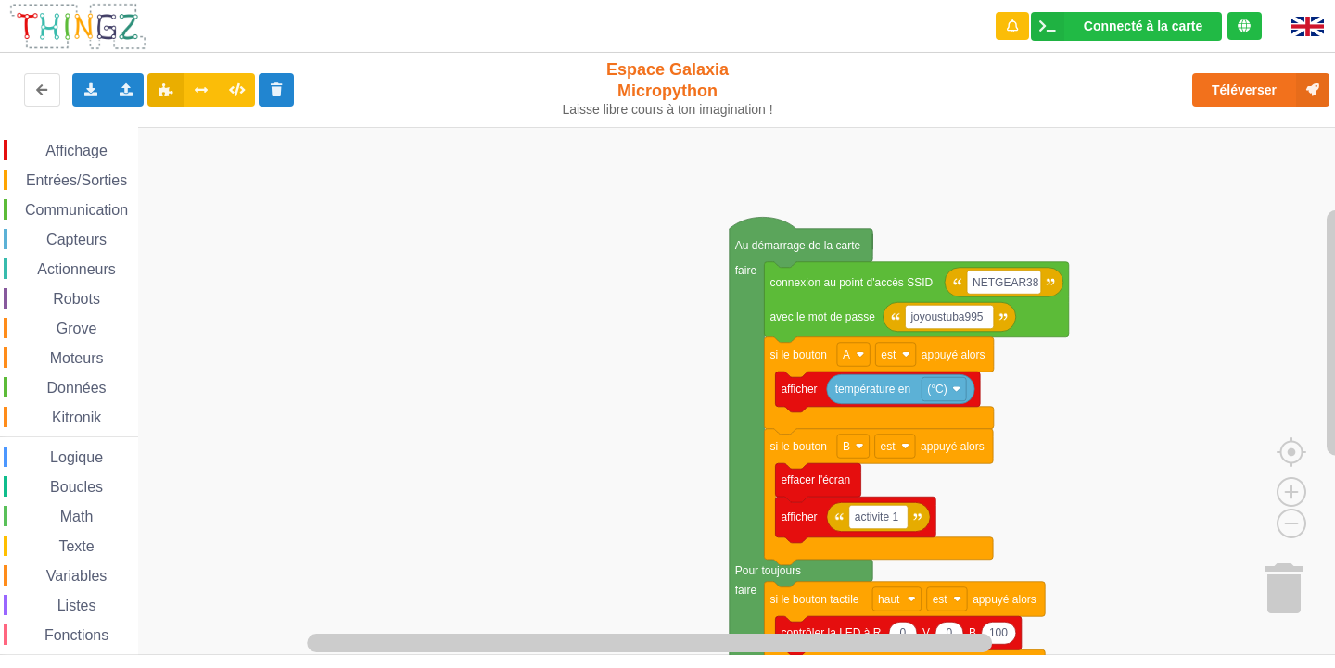
click at [692, 98] on div "Connecté à la carte Réglages Ouvrir le moniteur automatiquement Connexion autom…" at bounding box center [667, 321] width 1361 height 668
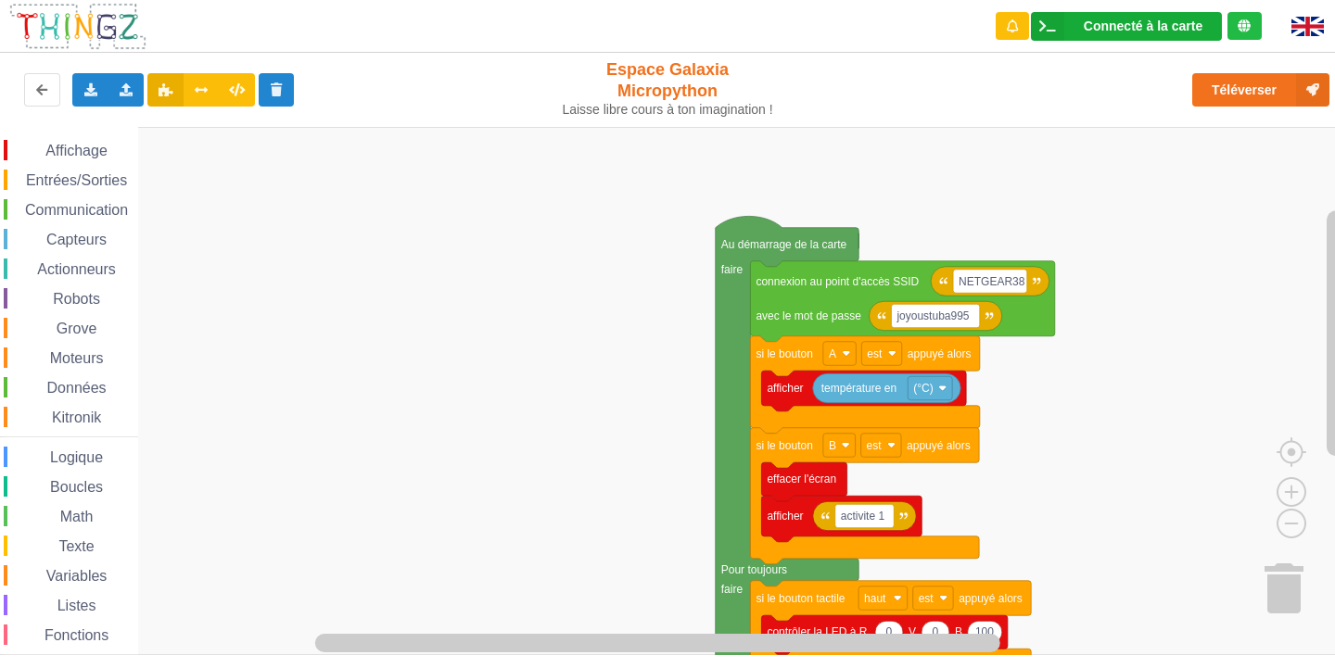
click at [1112, 32] on div "Connecté à la carte" at bounding box center [1143, 25] width 119 height 13
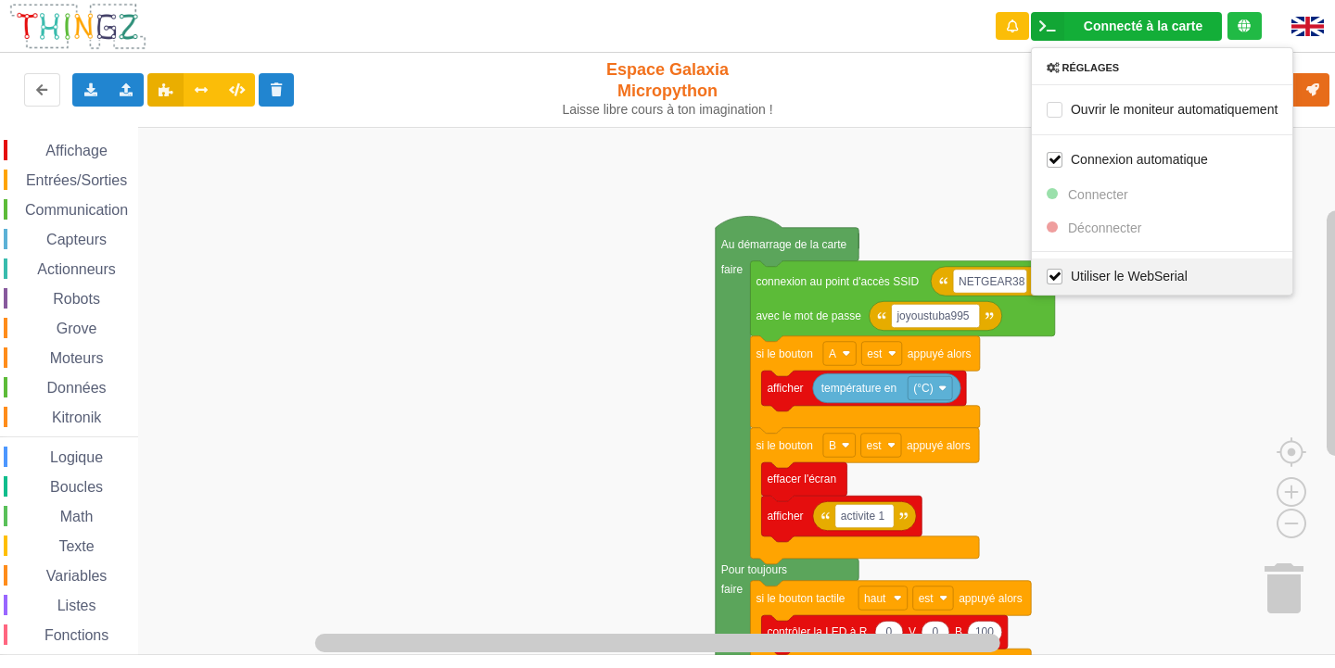
click at [1090, 266] on div "Utiliser le WebSerial" at bounding box center [1162, 276] width 261 height 36
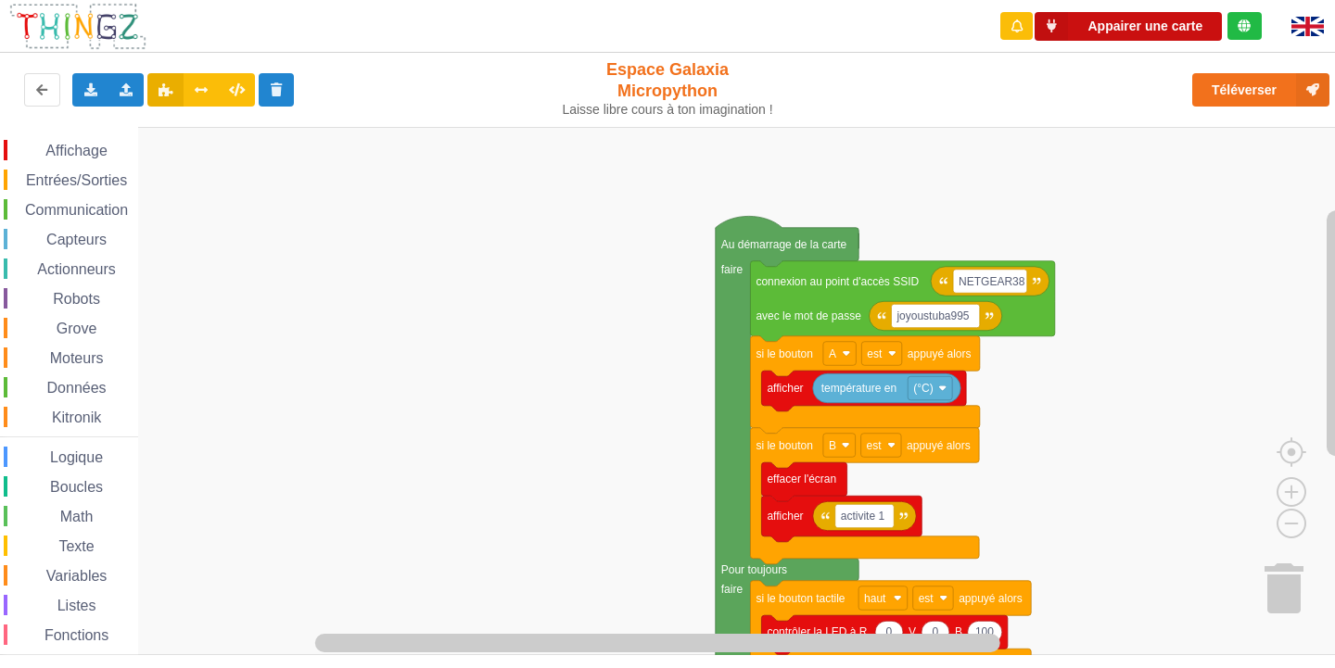
click at [1186, 18] on button "Appairer une carte" at bounding box center [1128, 26] width 187 height 29
click at [1061, 28] on icon at bounding box center [1051, 26] width 33 height 29
click at [1252, 220] on rect "Espace de travail de Blocky" at bounding box center [674, 391] width 1348 height 528
click at [1170, 26] on button "Appairer une carte" at bounding box center [1128, 26] width 187 height 29
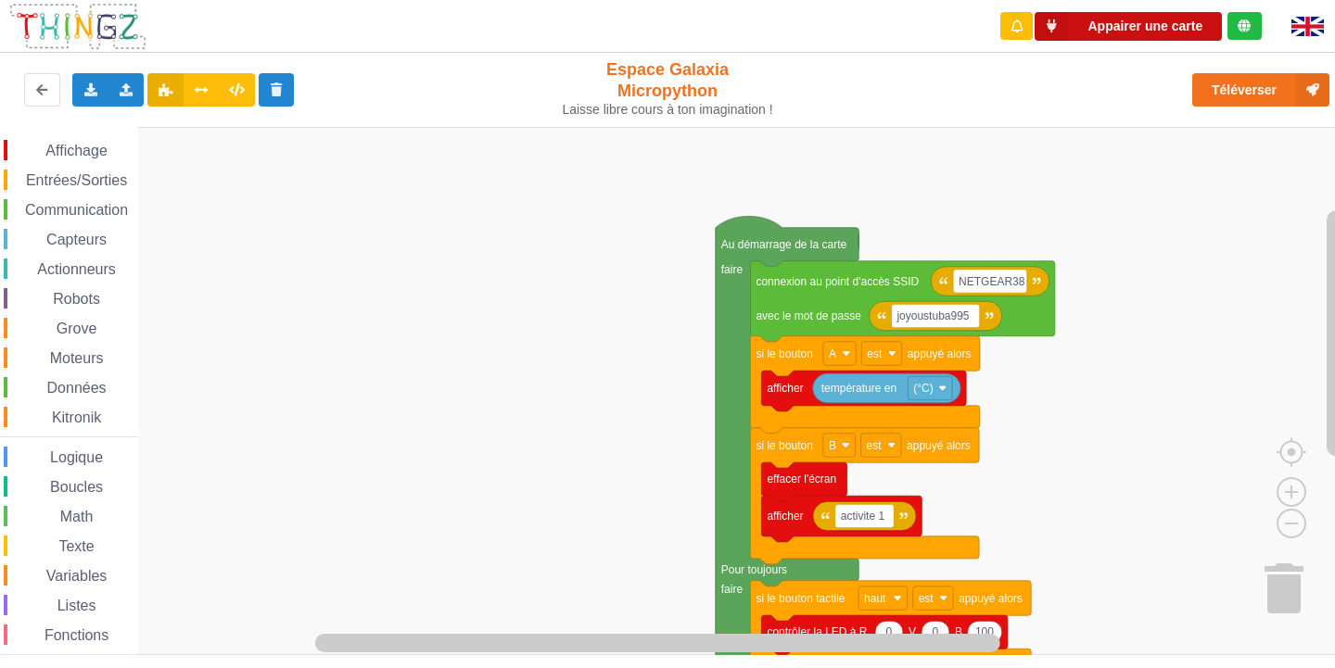
click at [1170, 26] on button "Appairer une carte" at bounding box center [1128, 26] width 187 height 29
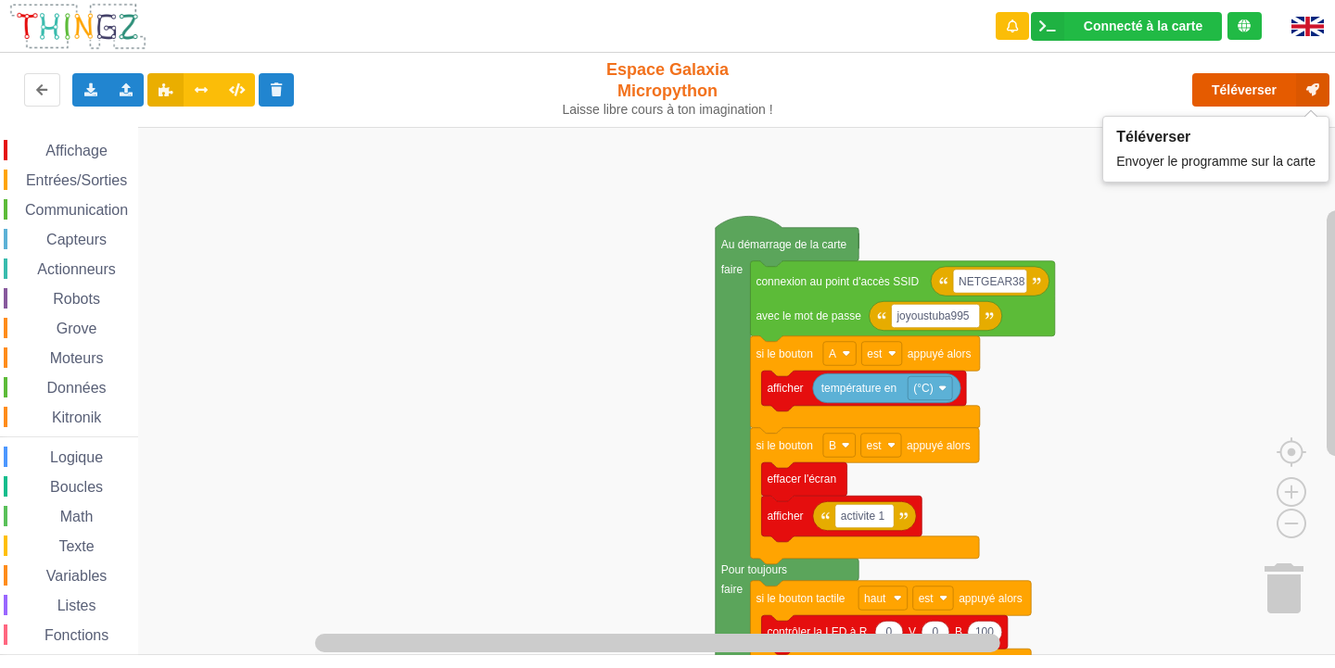
drag, startPoint x: 1296, startPoint y: 106, endPoint x: 1293, endPoint y: 92, distance: 14.2
click at [1295, 97] on button "Téléverser" at bounding box center [1260, 89] width 137 height 33
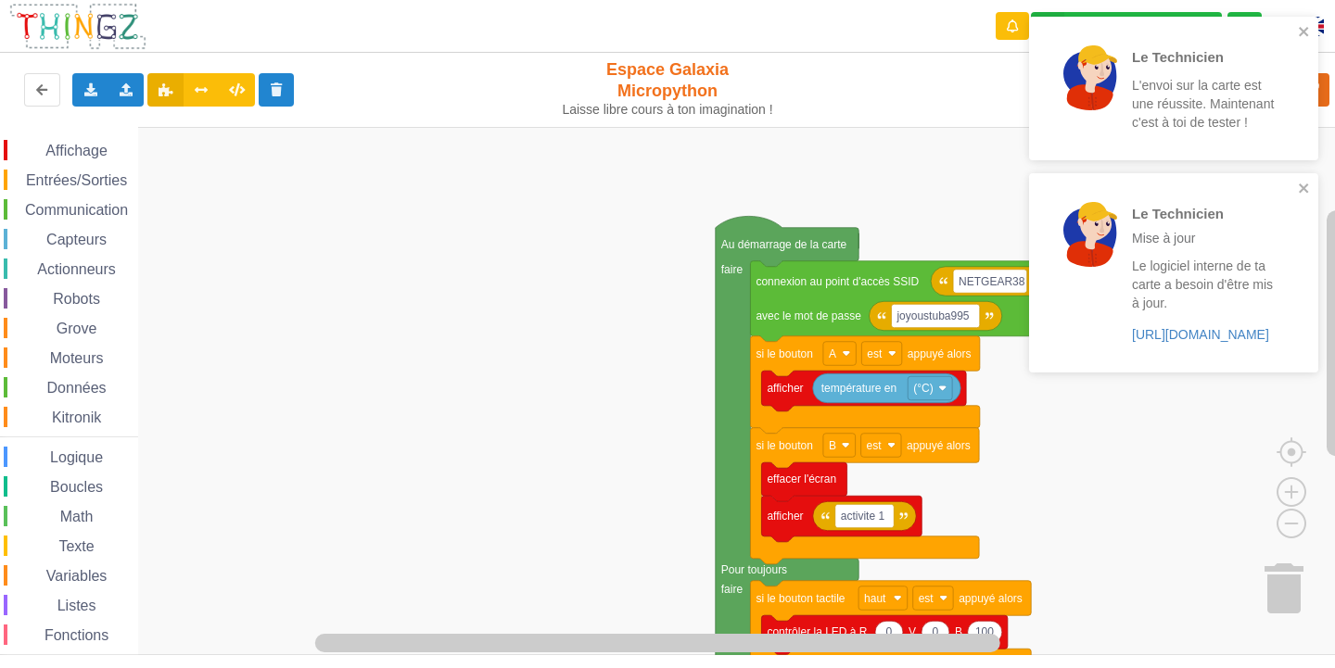
click at [1299, 16] on div "Le Technicien L'envoi sur la carte est une réussite. Maintenant c'est à toi de …" at bounding box center [1173, 201] width 297 height 376
click at [1309, 23] on div "Le Technicien L'envoi sur la carte est une réussite. Maintenant c'est à toi de …" at bounding box center [1173, 89] width 289 height 144
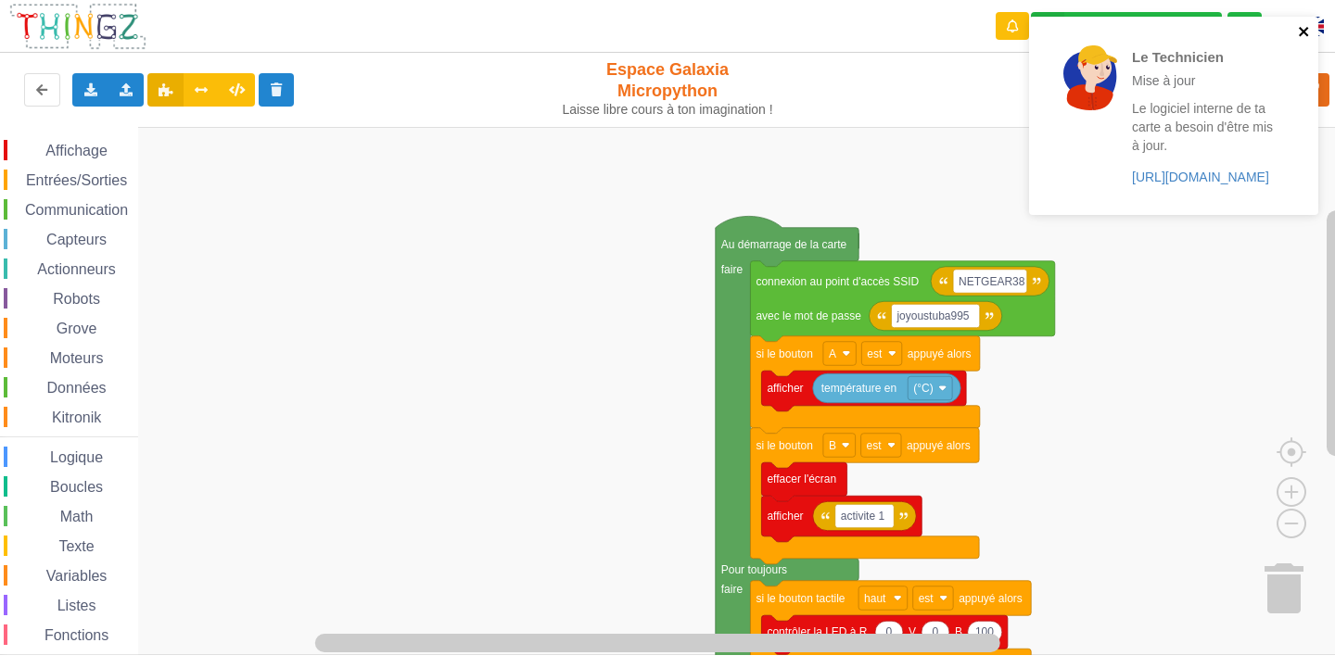
click at [1305, 29] on icon "close" at bounding box center [1303, 31] width 9 height 9
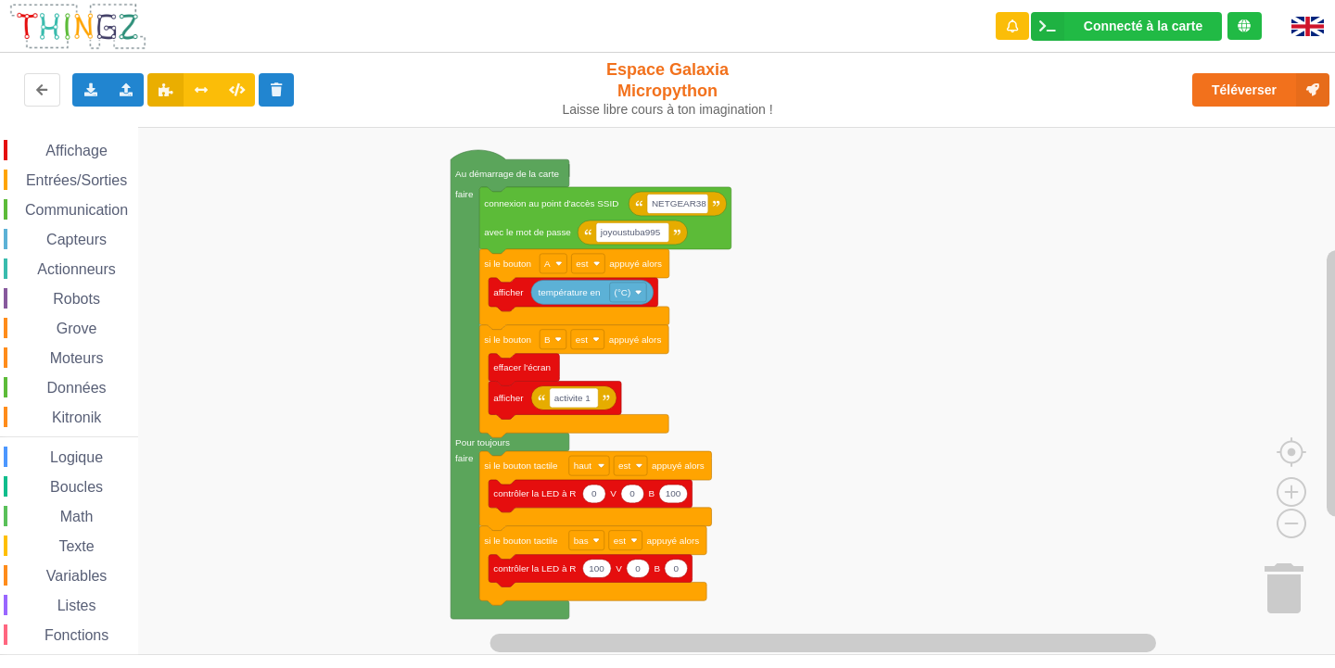
click at [969, 282] on div "Affichage Entrées/Sorties Communication Capteurs Actionneurs Robots Grove Moteu…" at bounding box center [674, 391] width 1348 height 528
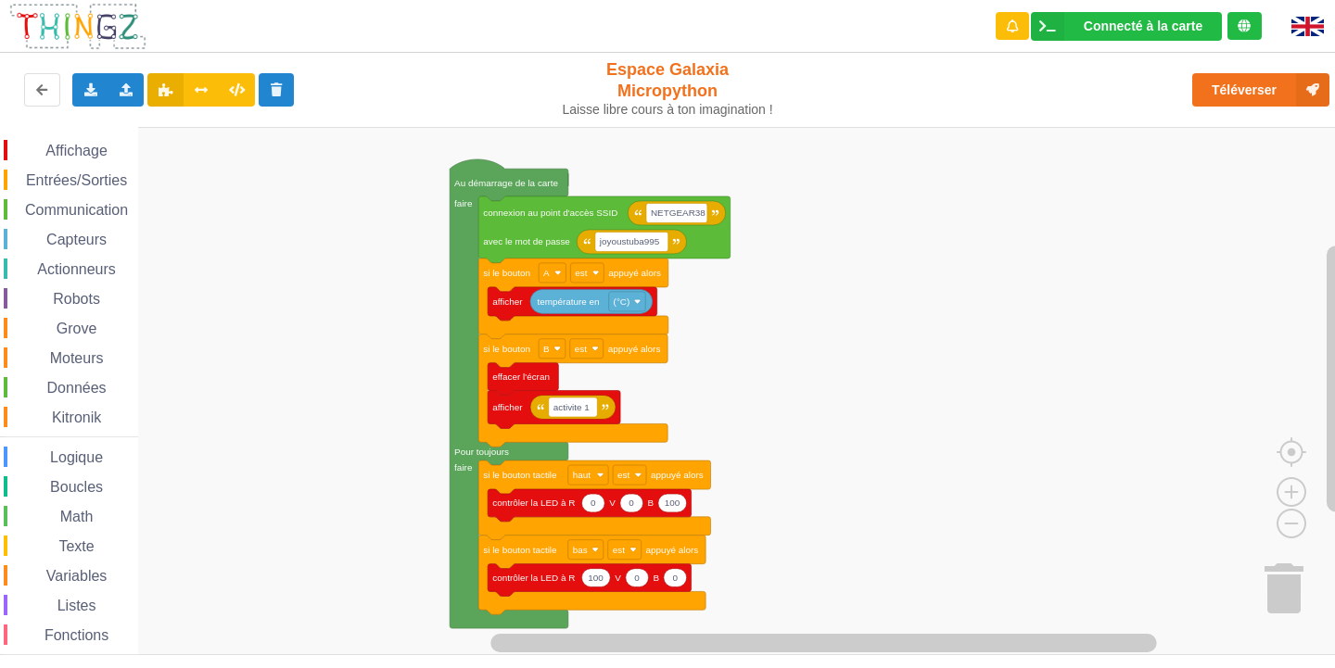
click at [226, 418] on div "Affichage Entrées/Sorties Communication Capteurs Actionneurs Robots Grove Moteu…" at bounding box center [674, 391] width 1348 height 528
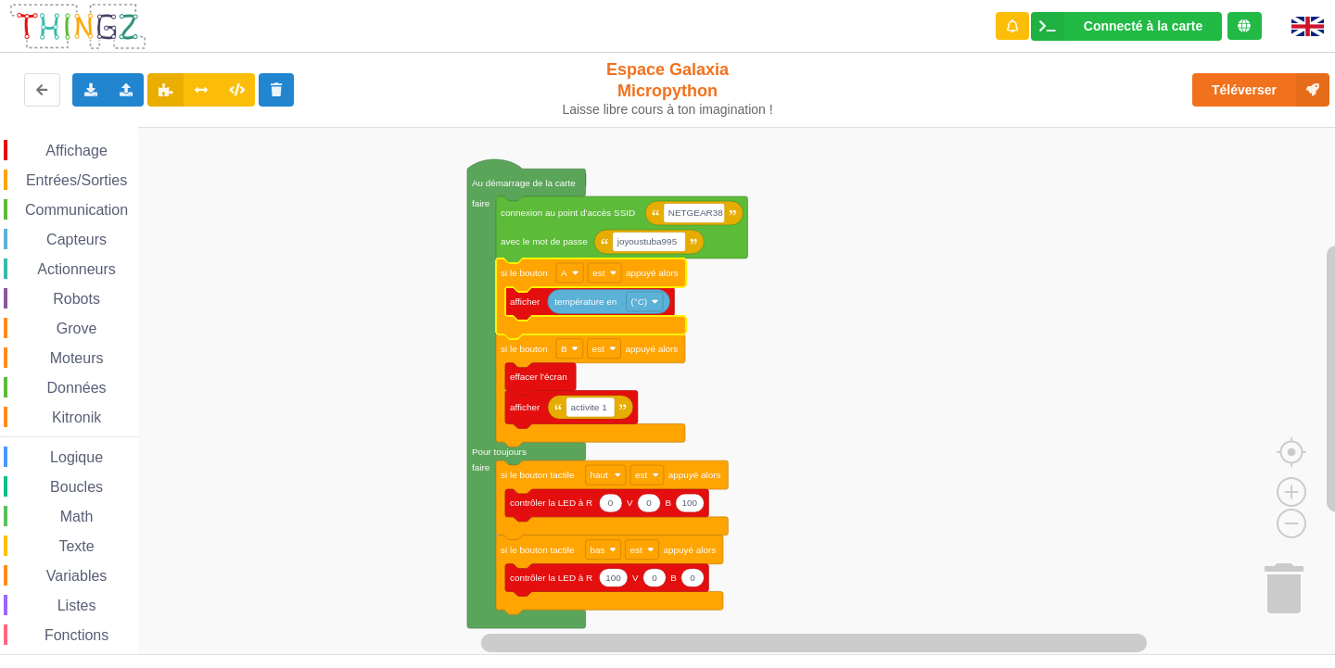
click at [1085, 322] on rect "Espace de travail de Blocky" at bounding box center [674, 391] width 1348 height 528
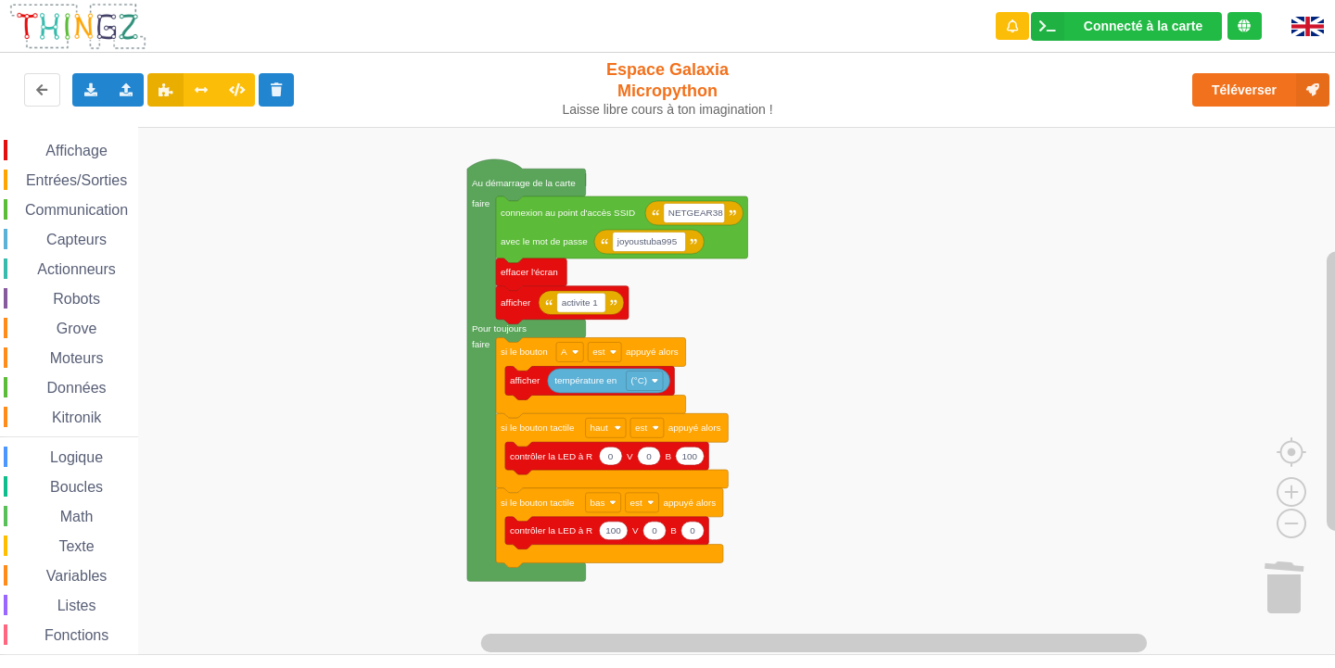
click at [108, 187] on span "Entrées/Sorties" at bounding box center [76, 180] width 107 height 16
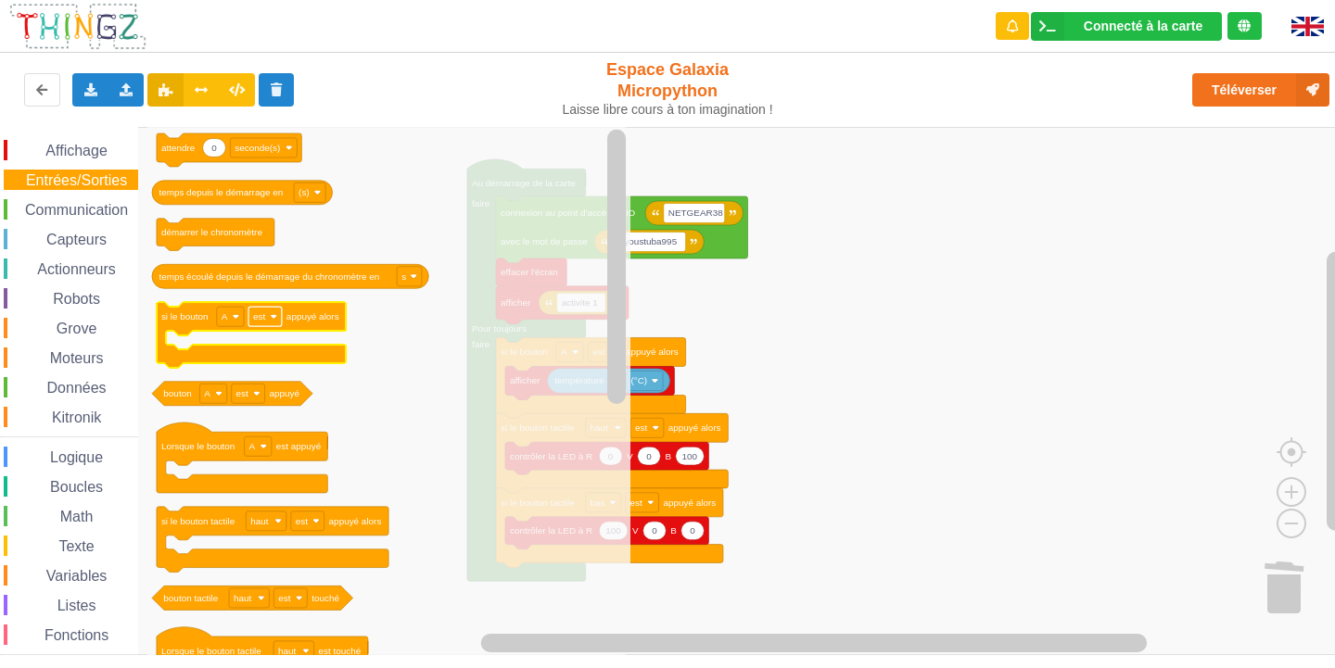
click at [264, 321] on text "est" at bounding box center [259, 316] width 12 height 10
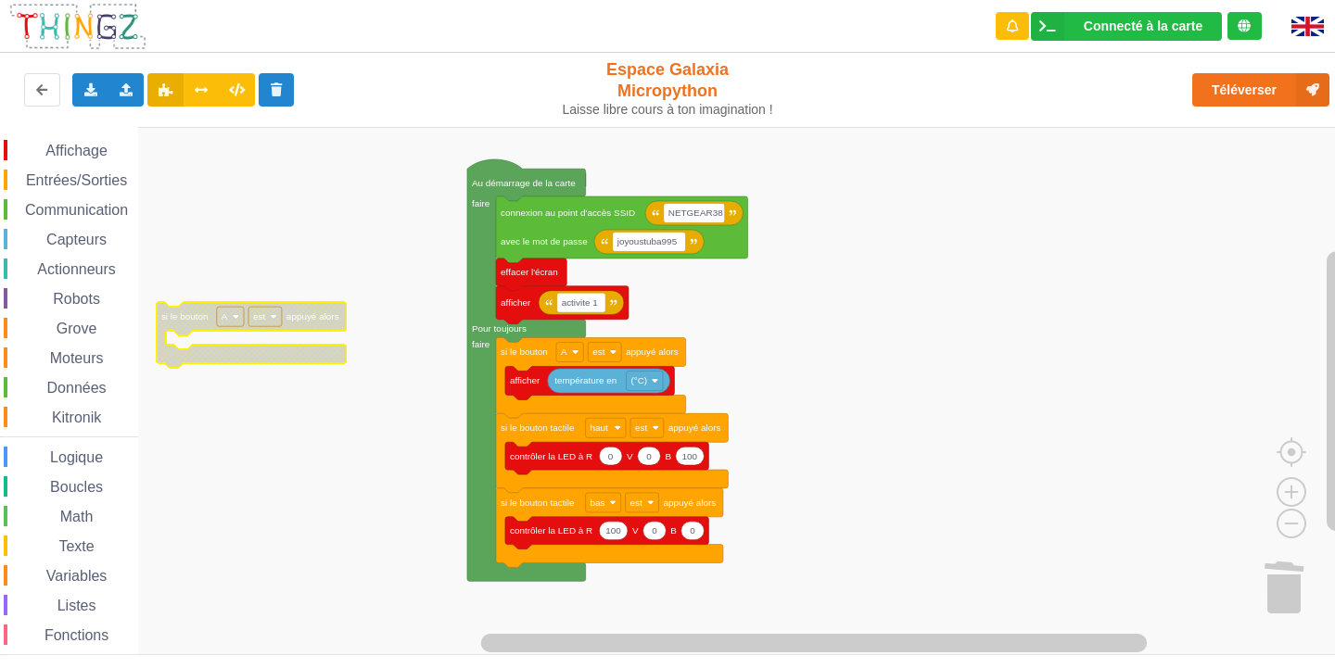
click at [238, 324] on rect "Espace de travail de Blocky" at bounding box center [230, 316] width 27 height 19
click at [249, 373] on div "B" at bounding box center [229, 383] width 84 height 25
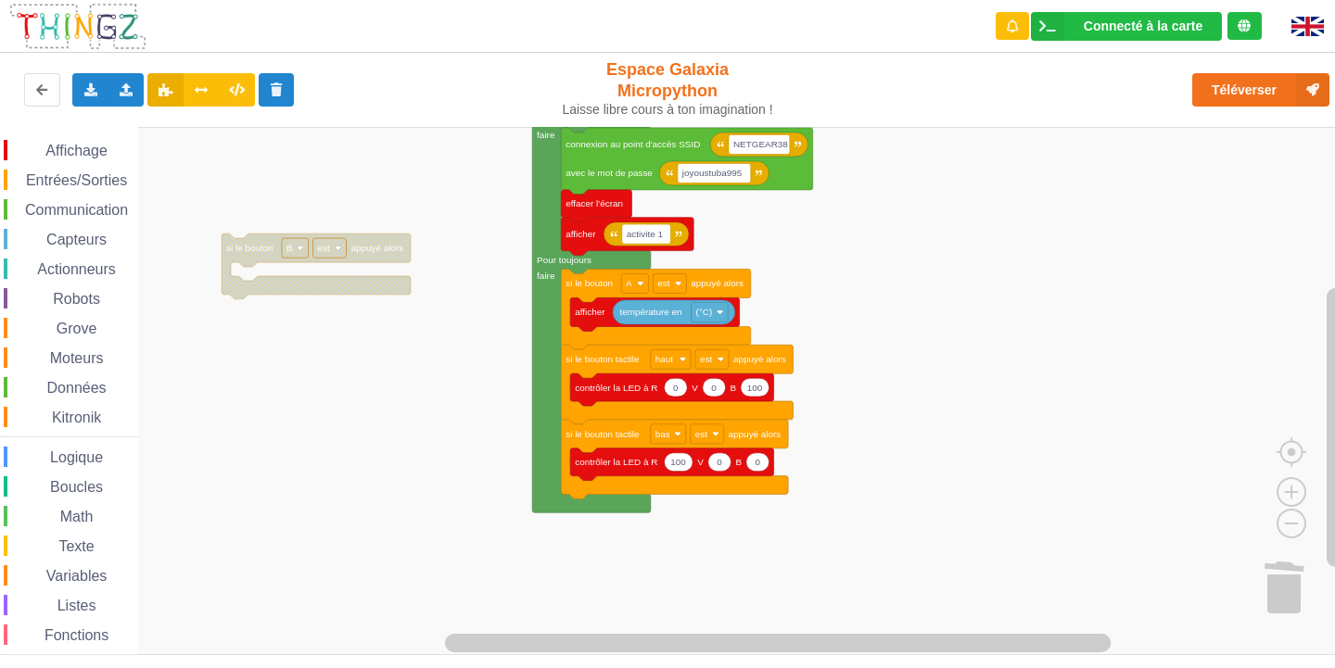
click at [366, 296] on div "Affichage Entrées/Sorties Communication Capteurs Actionneurs Robots Grove Moteu…" at bounding box center [674, 391] width 1348 height 528
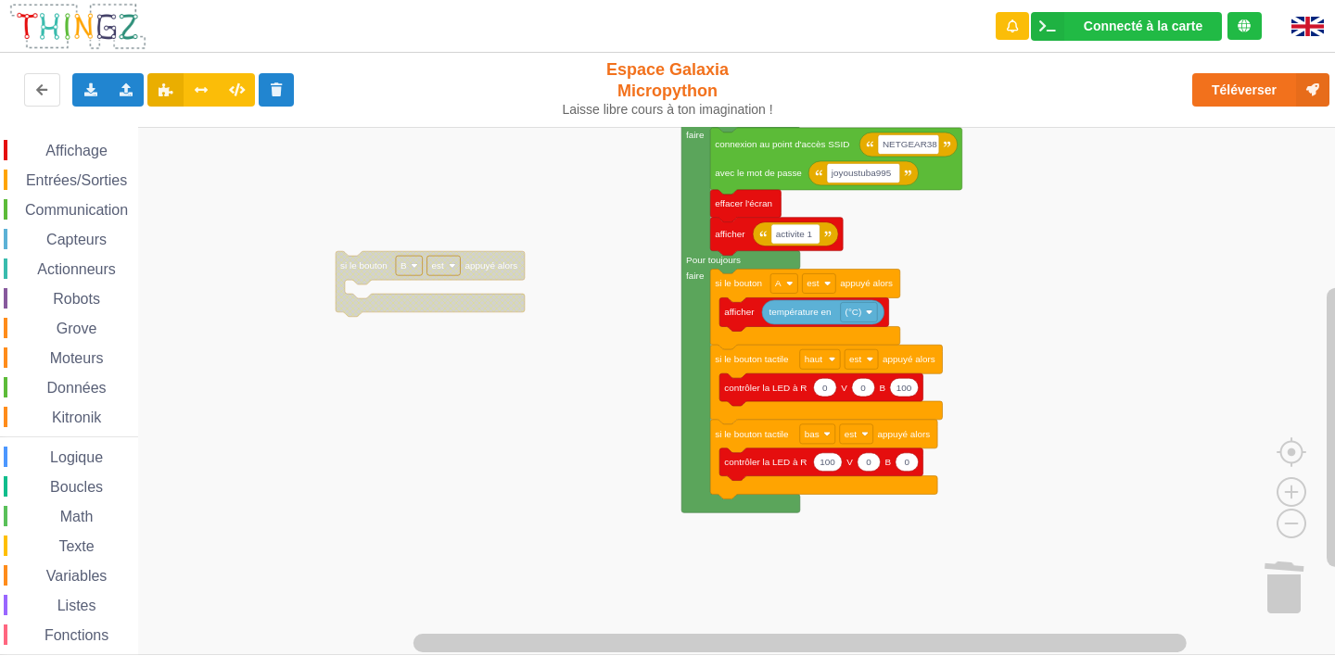
click at [473, 264] on div "Affichage Entrées/Sorties Communication Capteurs Actionneurs Robots Grove Moteu…" at bounding box center [674, 391] width 1348 height 528
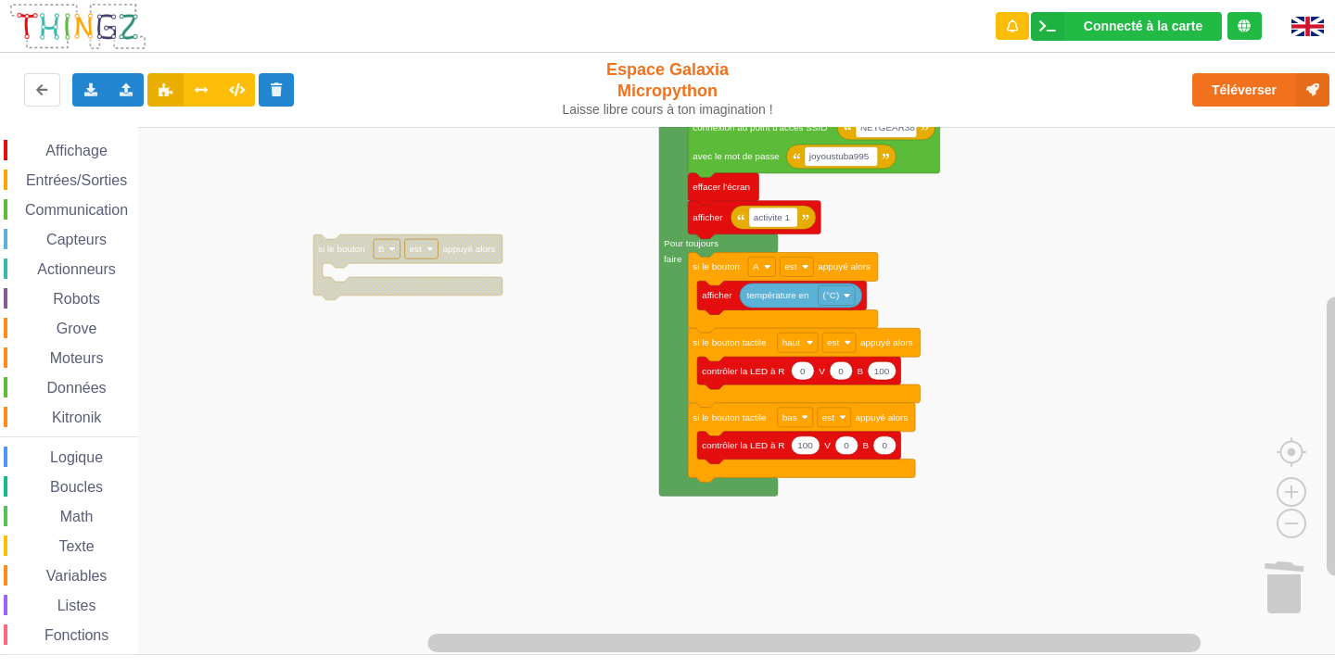
click at [444, 240] on div "Affichage Entrées/Sorties Communication Capteurs Actionneurs Robots Grove Moteu…" at bounding box center [674, 391] width 1348 height 528
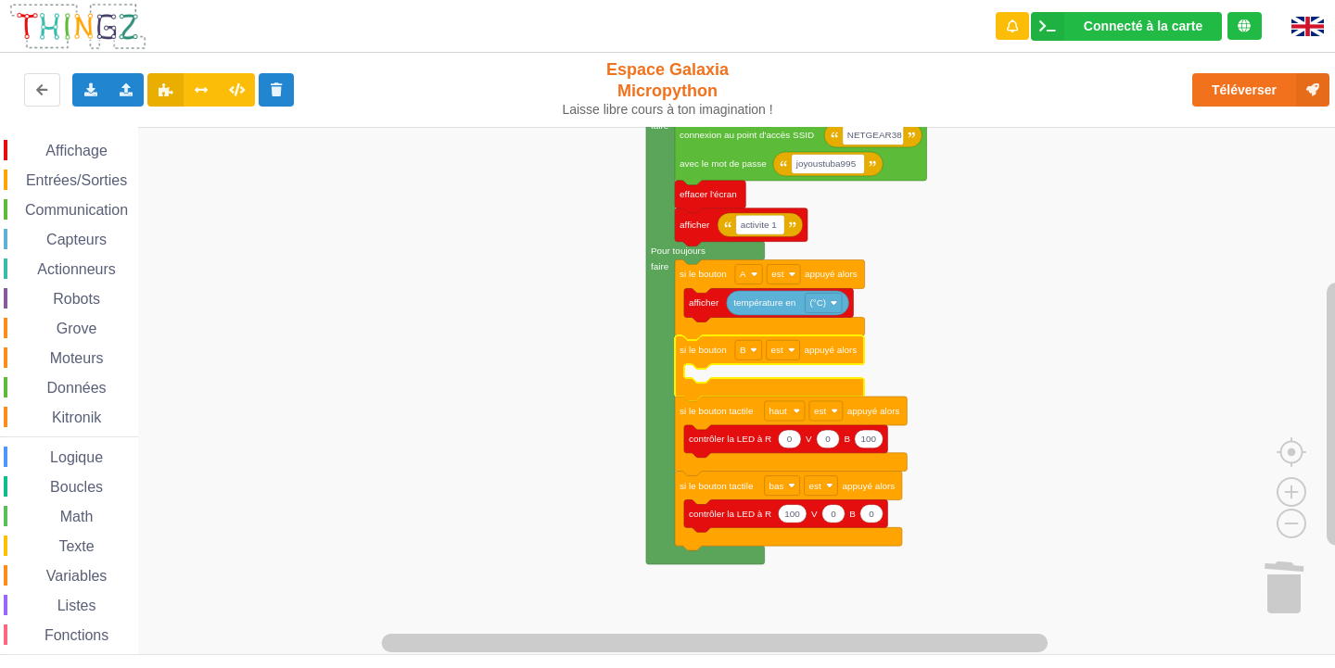
click at [69, 157] on span "Affichage" at bounding box center [76, 151] width 67 height 16
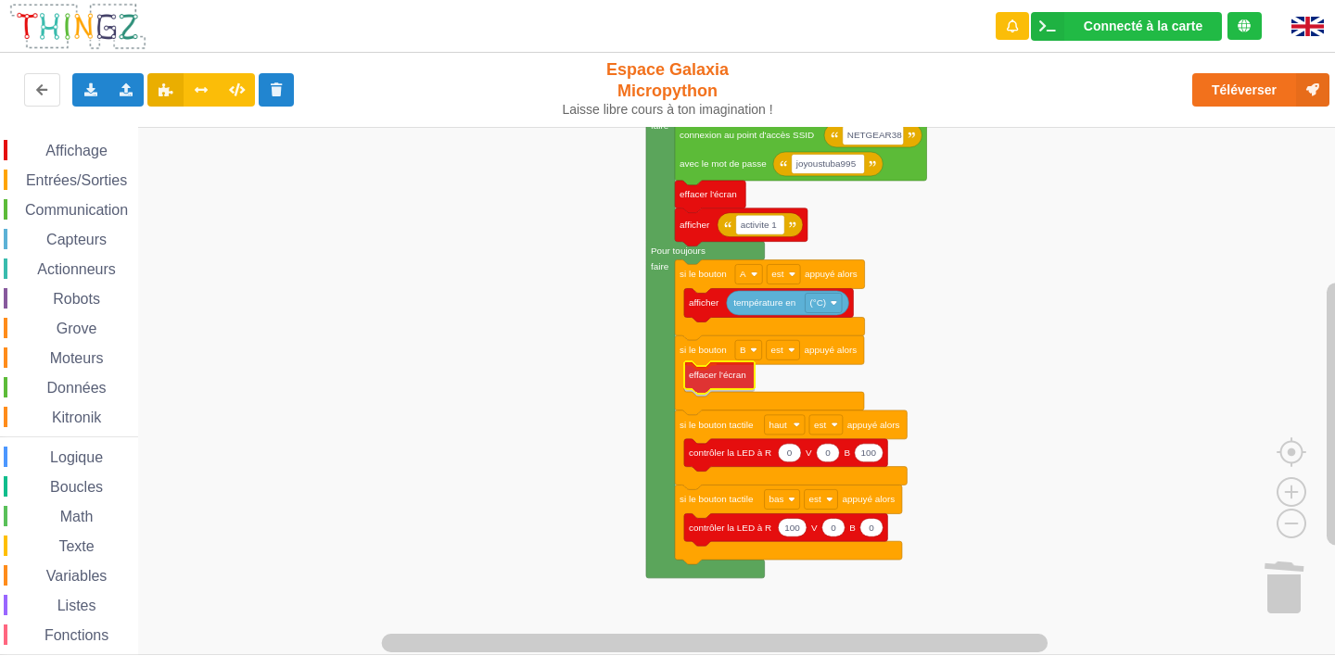
click at [712, 376] on div "Affichage Entrées/Sorties Communication Capteurs Actionneurs Robots Grove Moteu…" at bounding box center [674, 391] width 1348 height 528
click at [62, 142] on div "Affichage" at bounding box center [71, 150] width 134 height 20
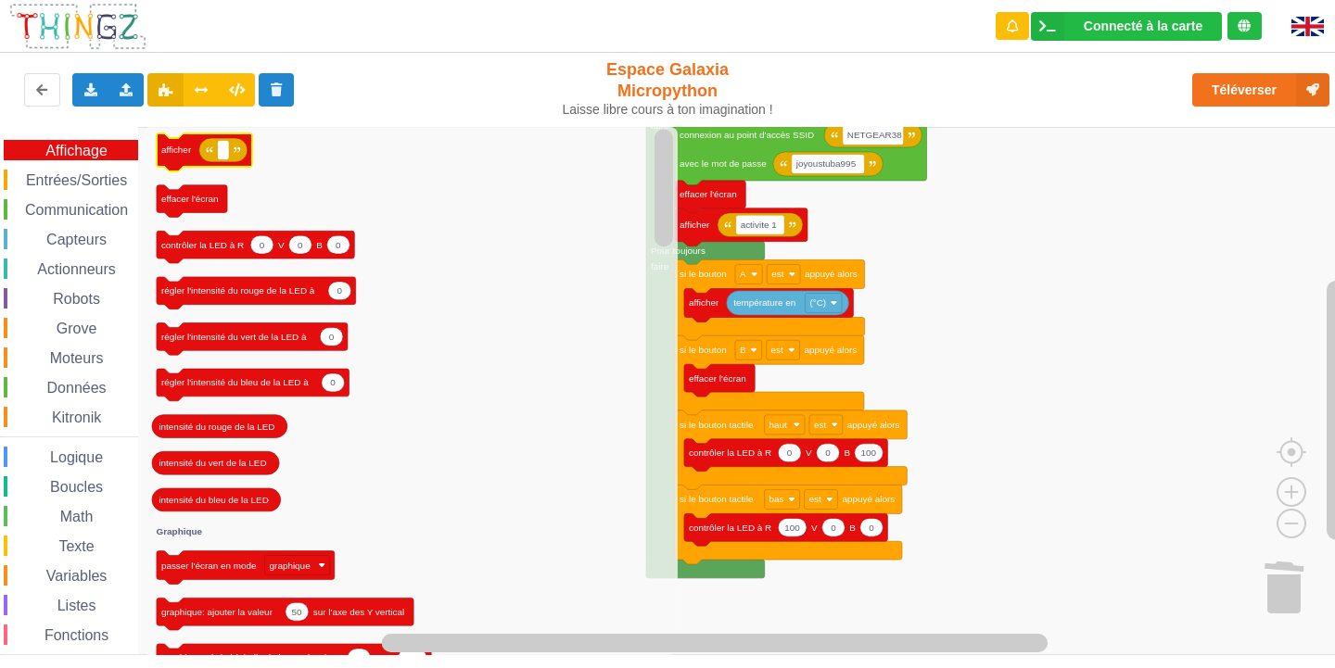
click at [222, 160] on icon "Espace de travail de Blocky" at bounding box center [223, 150] width 48 height 24
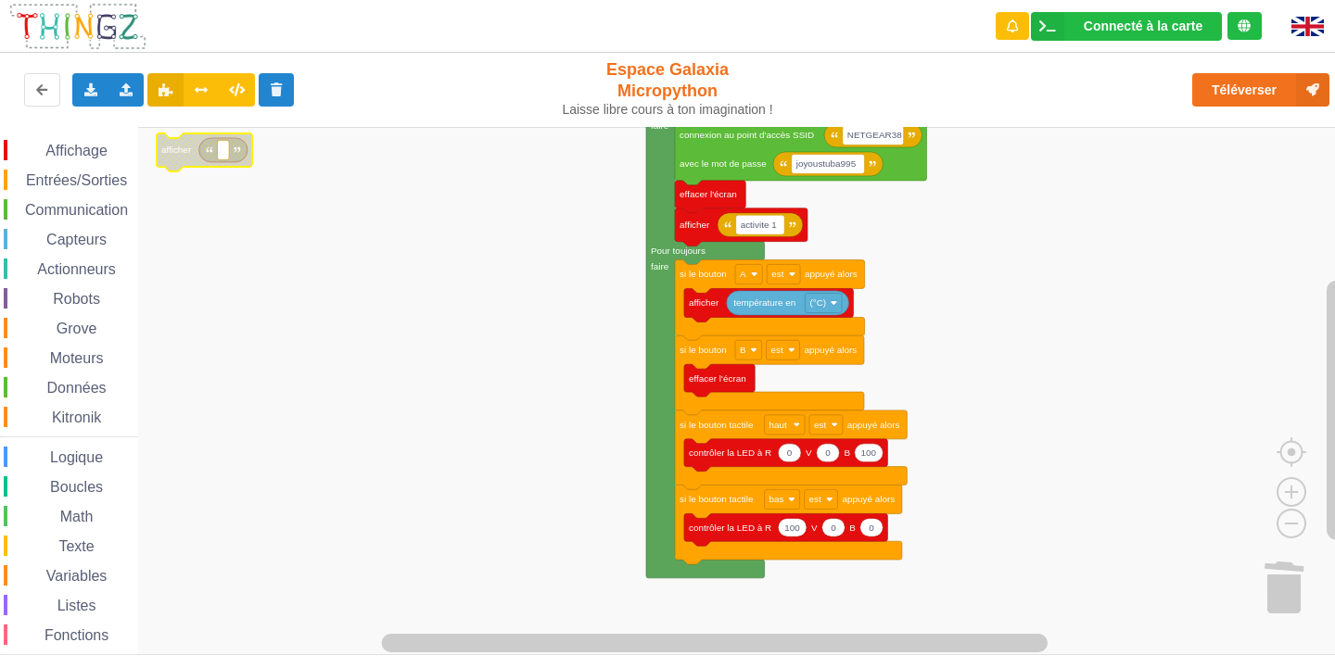
click at [225, 157] on rect "Espace de travail de Blocky" at bounding box center [223, 149] width 12 height 19
type input "activite 1"
drag, startPoint x: 220, startPoint y: 154, endPoint x: 274, endPoint y: 187, distance: 64.1
click at [354, 233] on body "Connecté à la carte Réglages Ouvrir le moniteur automatiquement Connexion autom…" at bounding box center [667, 334] width 1335 height 668
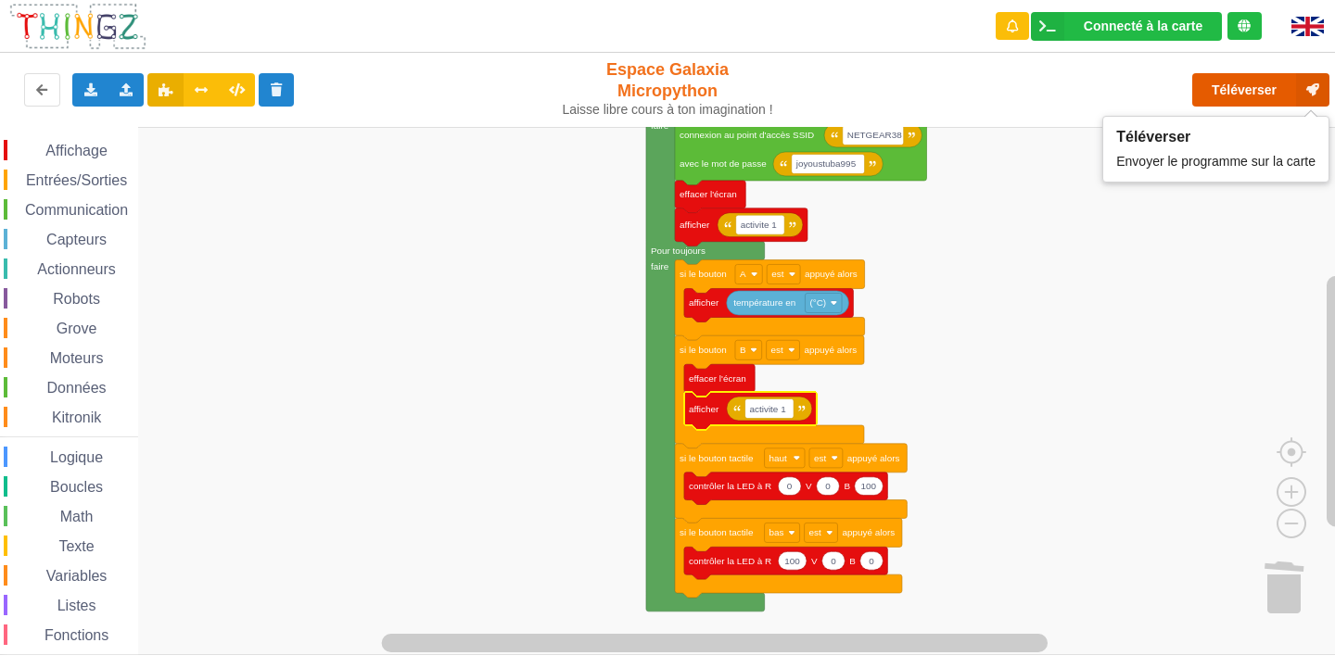
click at [1194, 90] on button "Téléverser" at bounding box center [1260, 89] width 137 height 33
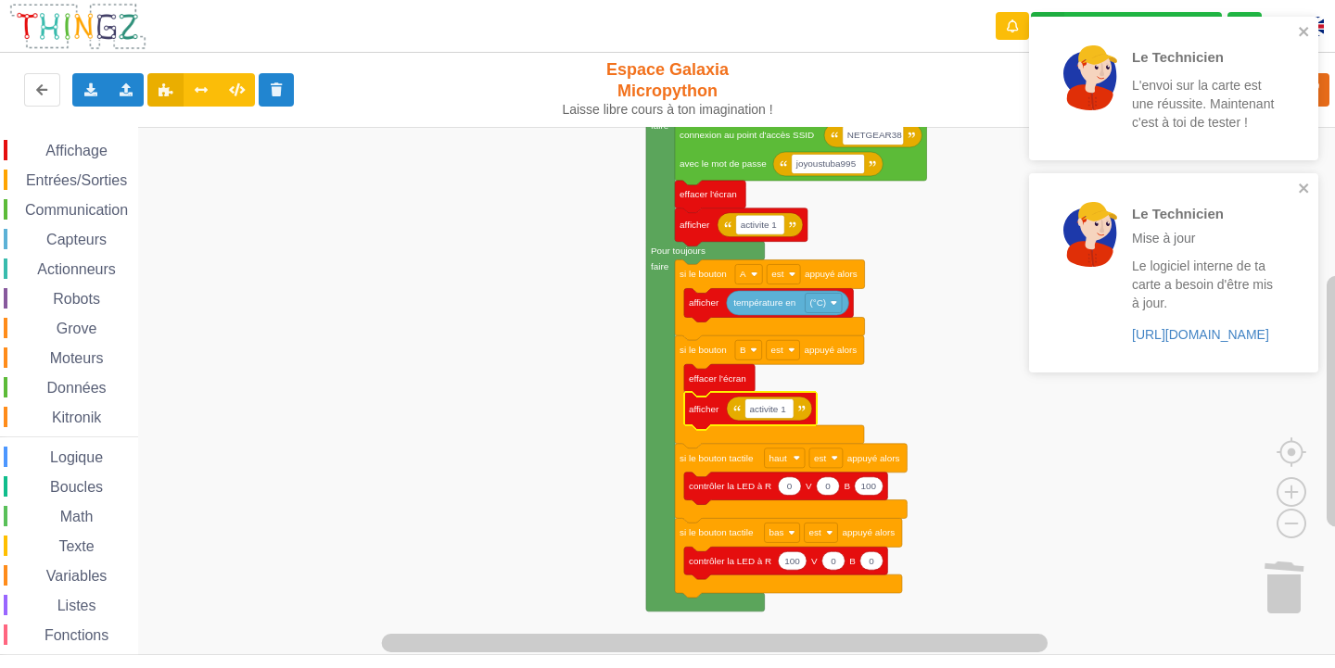
click at [542, 394] on rect "Espace de travail de Blocky" at bounding box center [674, 391] width 1348 height 528
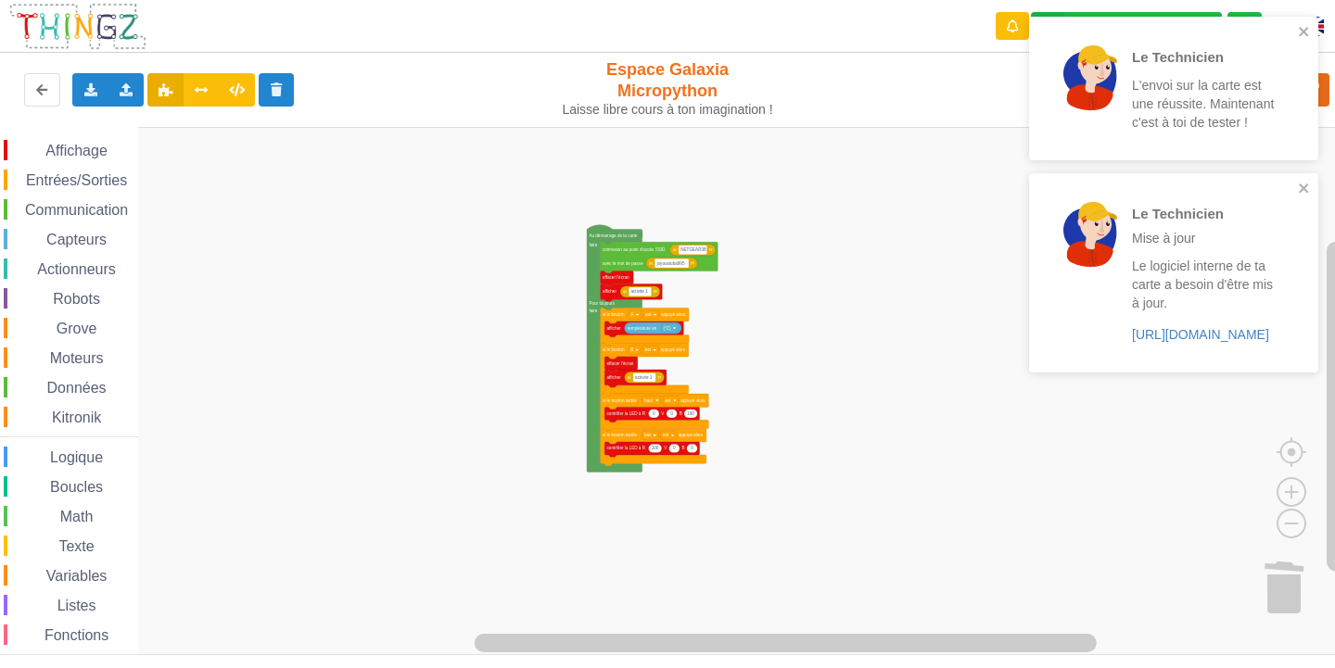
click at [794, 216] on div "Affichage Entrées/Sorties Communication Capteurs Actionneurs Robots Grove Moteu…" at bounding box center [674, 391] width 1348 height 528
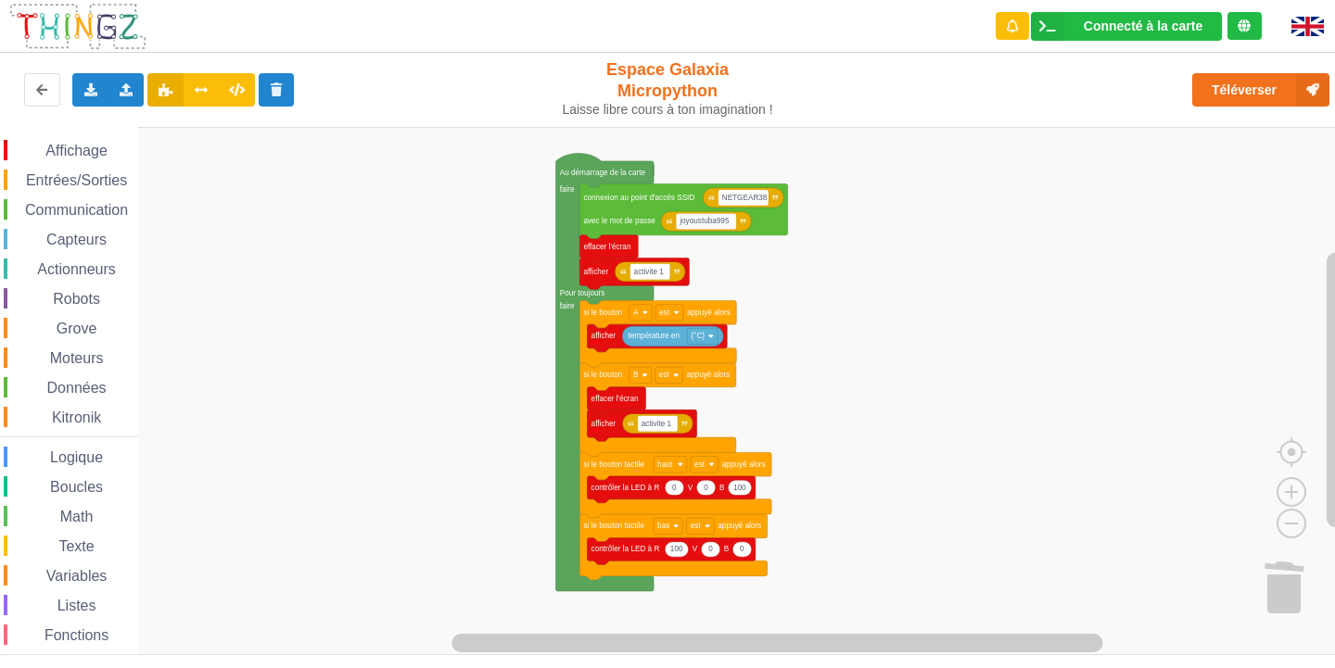
click at [502, 135] on rect "Espace de travail de Blocky" at bounding box center [674, 391] width 1348 height 528
click at [893, 348] on rect "Espace de travail de Blocky" at bounding box center [674, 391] width 1348 height 528
click at [43, 200] on div "Communication" at bounding box center [71, 209] width 134 height 20
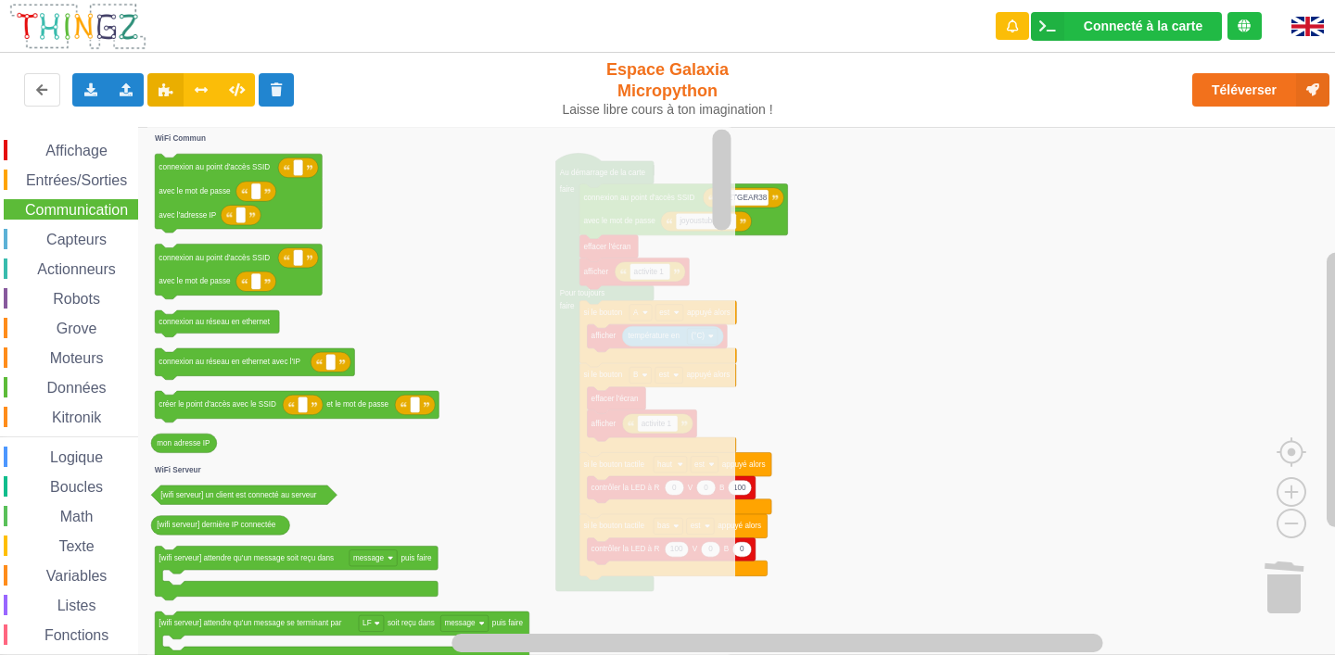
click at [47, 148] on span "Affichage" at bounding box center [76, 151] width 67 height 16
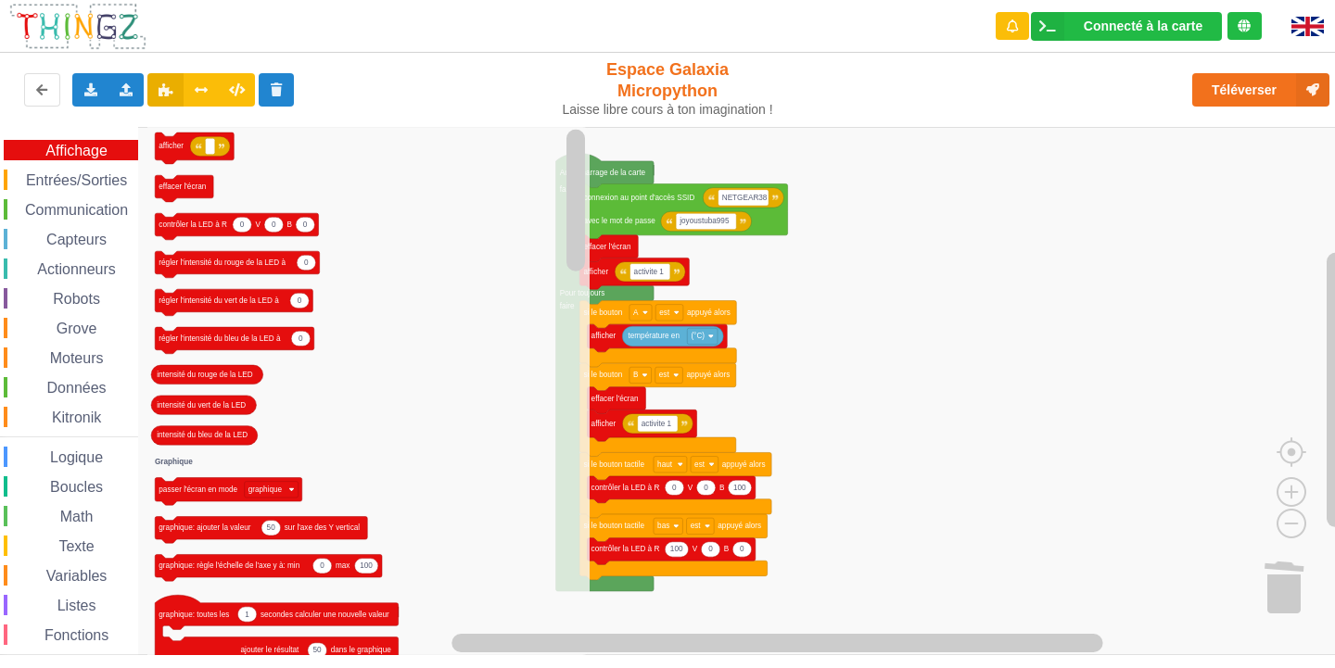
click at [47, 388] on span "Données" at bounding box center [76, 388] width 65 height 16
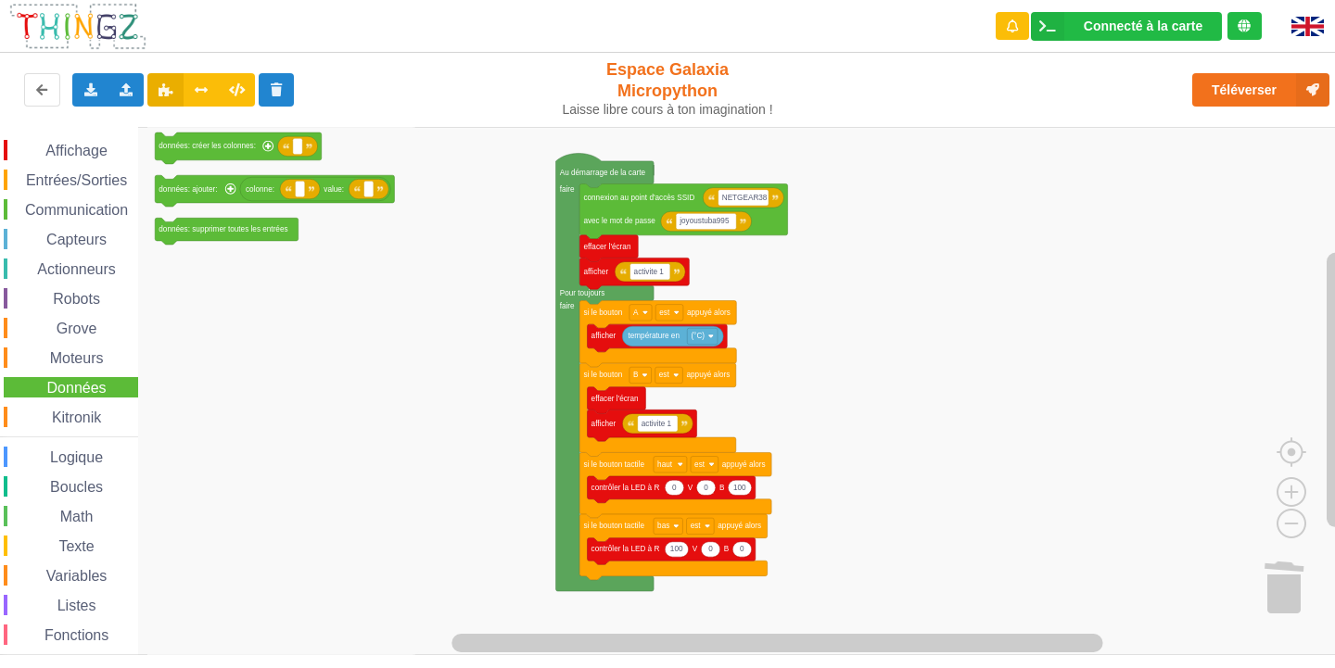
click at [30, 524] on div "Math" at bounding box center [71, 516] width 134 height 20
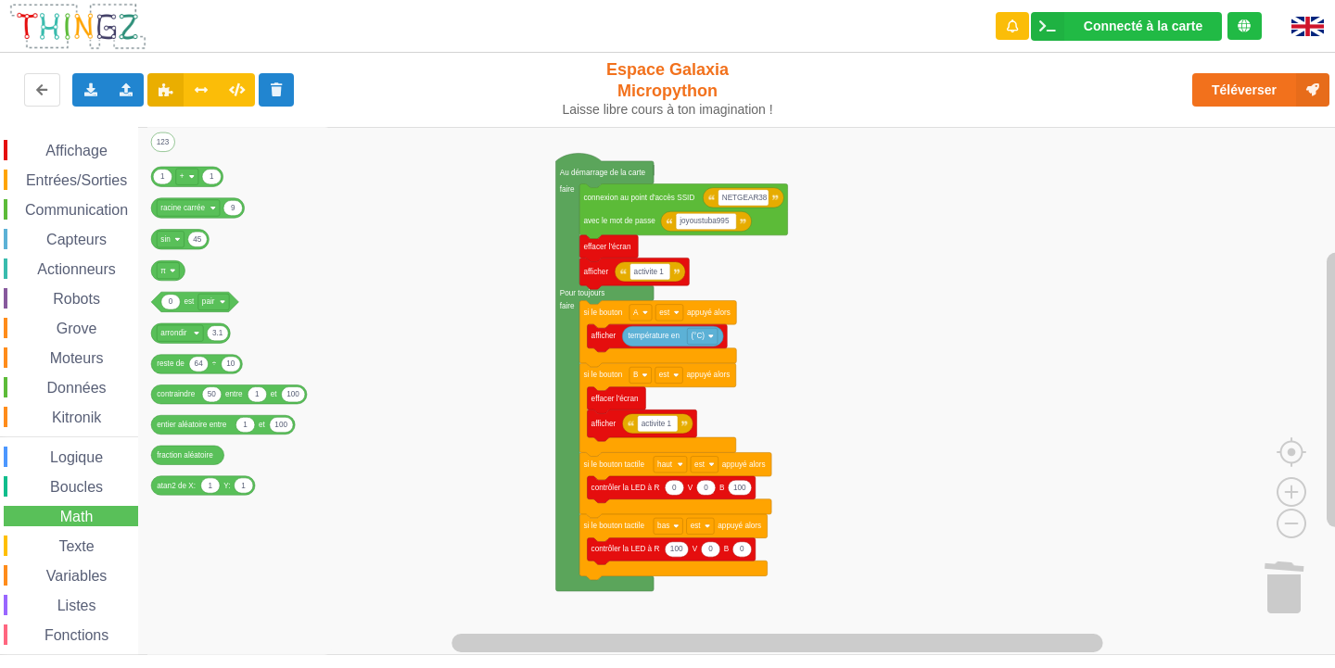
click at [27, 487] on div "Boucles" at bounding box center [71, 487] width 134 height 20
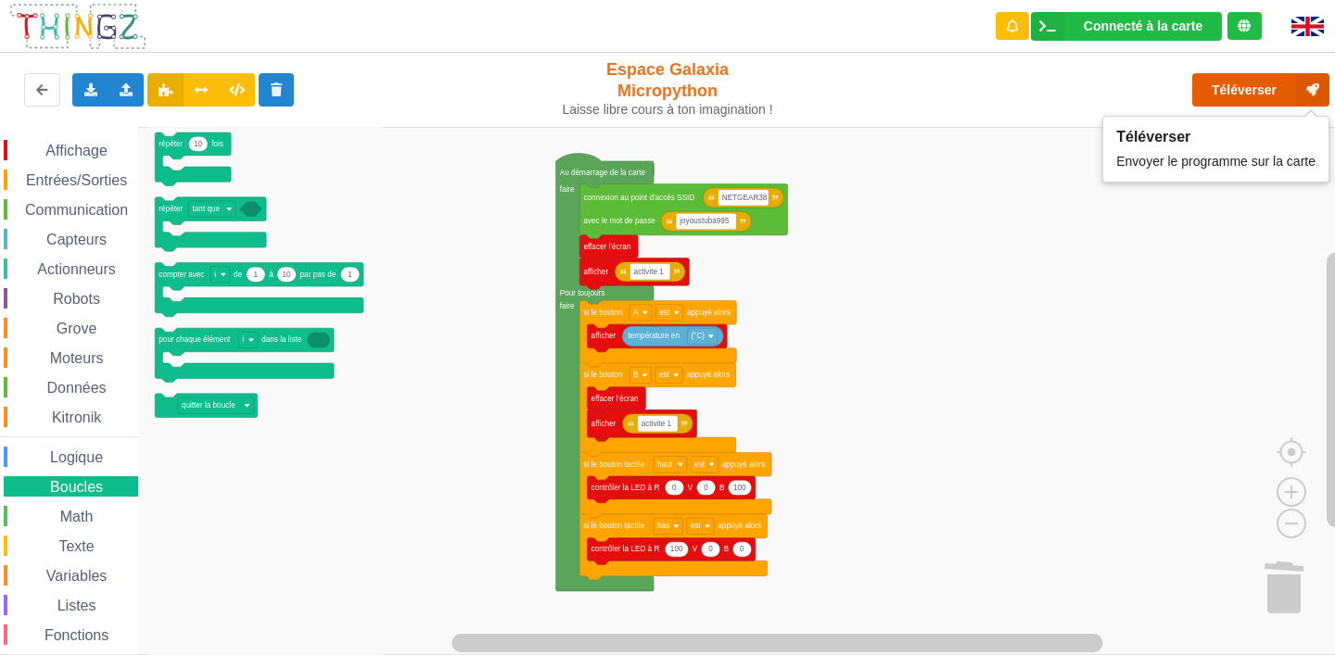
click at [1250, 103] on button "Téléverser" at bounding box center [1260, 89] width 137 height 33
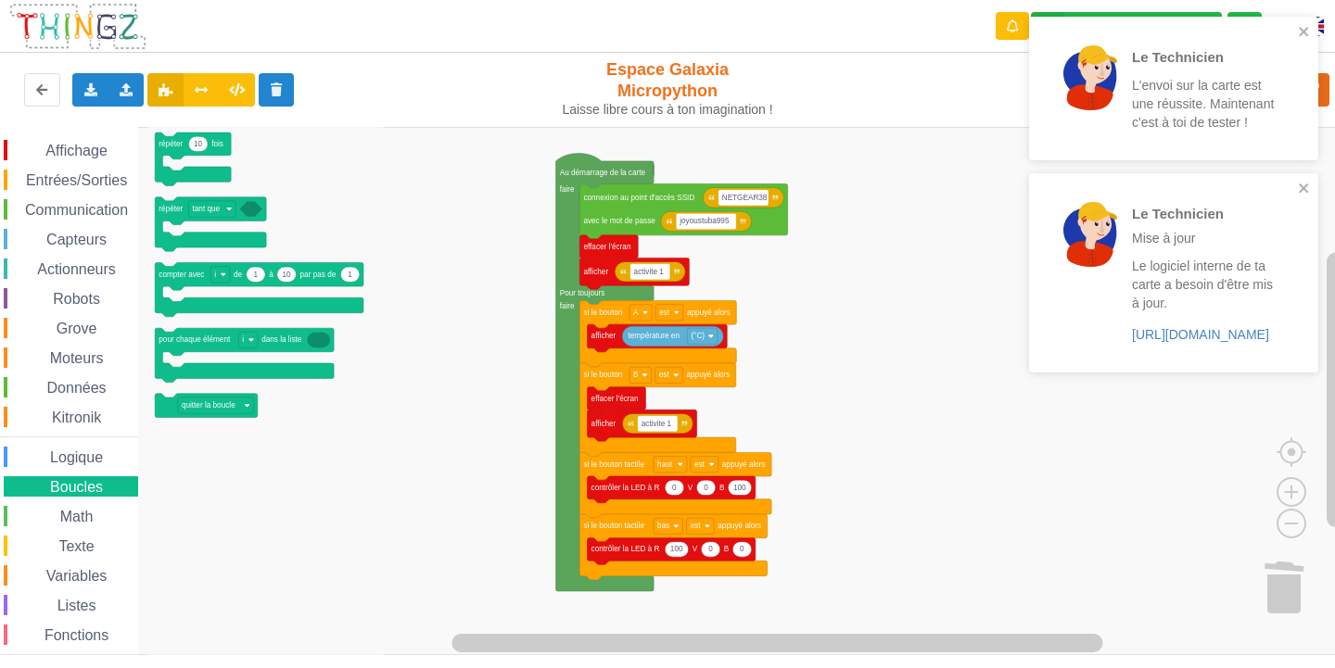
click at [1313, 32] on div "Le Technicien L'envoi sur la carte est une réussite. Maintenant c'est à toi de …" at bounding box center [1173, 89] width 289 height 144
click at [1297, 182] on div "Le Technicien Mise à jour Le logiciel interne de ta carte a besoin d'être mis à…" at bounding box center [1167, 273] width 261 height 184
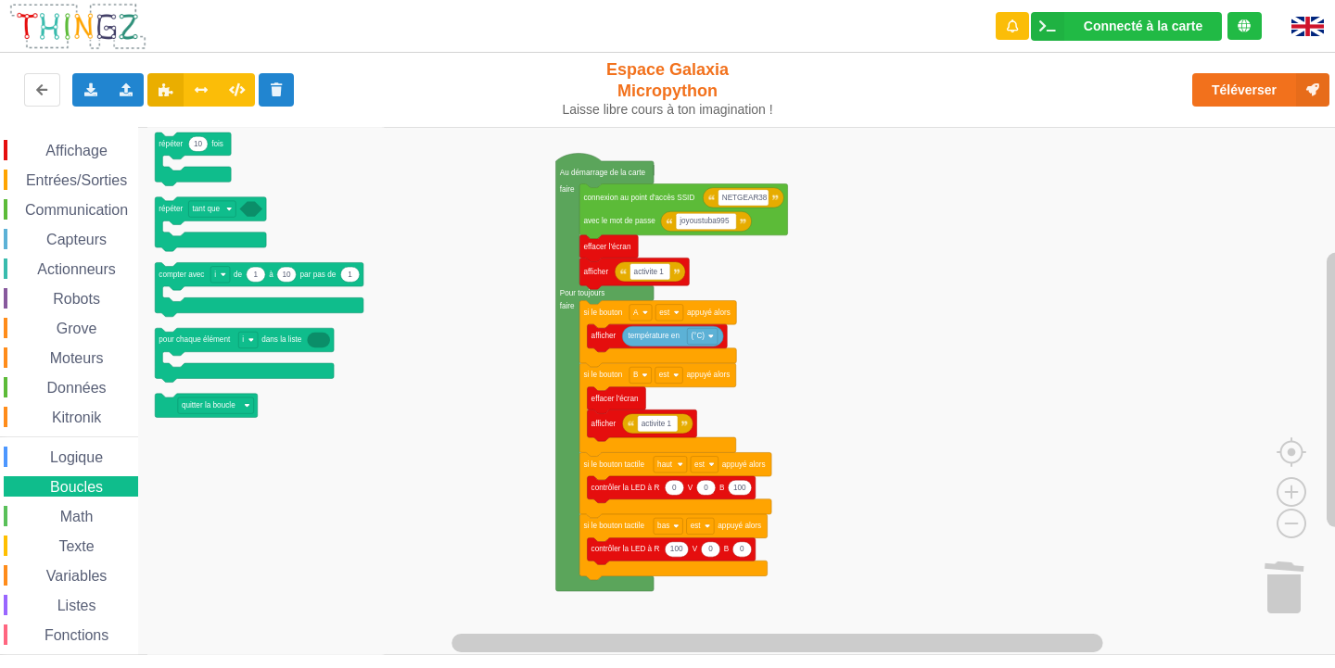
click at [32, 151] on span "Espace de travail de Blocky" at bounding box center [35, 151] width 15 height 15
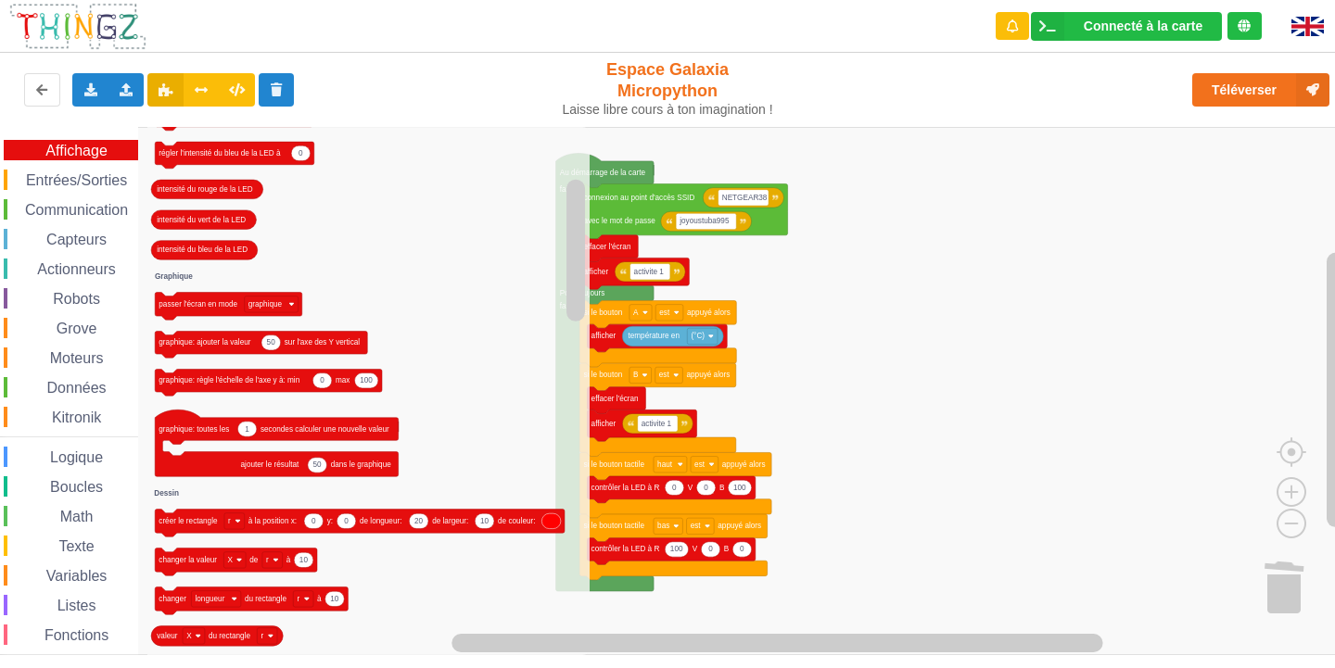
click at [388, 341] on icon "Espace de travail de Blocky" at bounding box center [368, 391] width 442 height 528
click at [459, 321] on icon "Espace de travail de Blocky" at bounding box center [368, 391] width 442 height 528
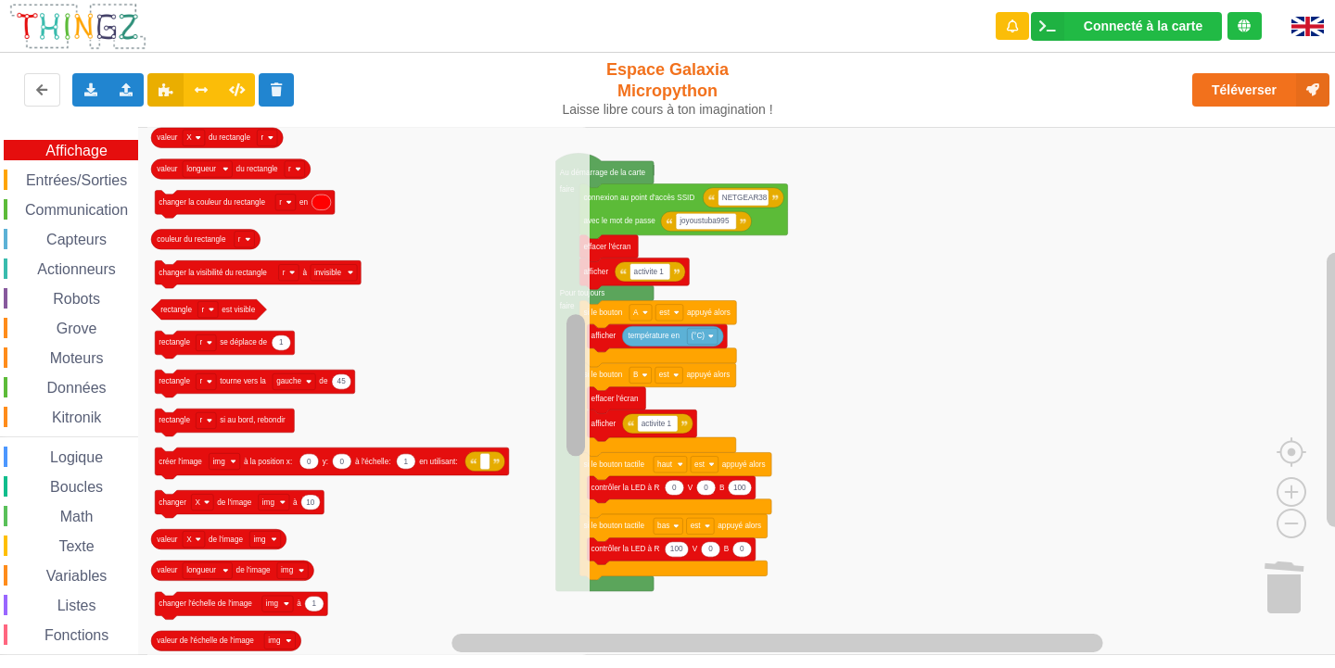
click at [576, 330] on g "Espace de travail de Blocky" at bounding box center [576, 392] width 23 height 524
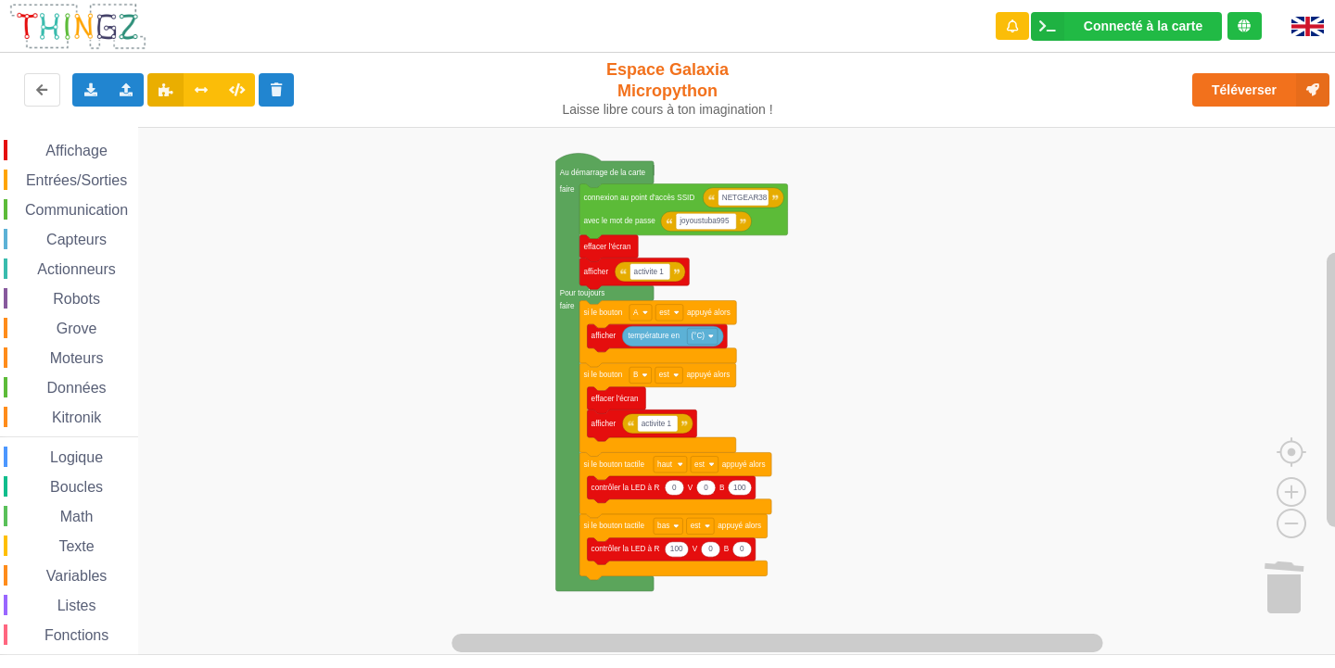
click at [858, 325] on rect "Espace de travail de Blocky" at bounding box center [674, 391] width 1348 height 528
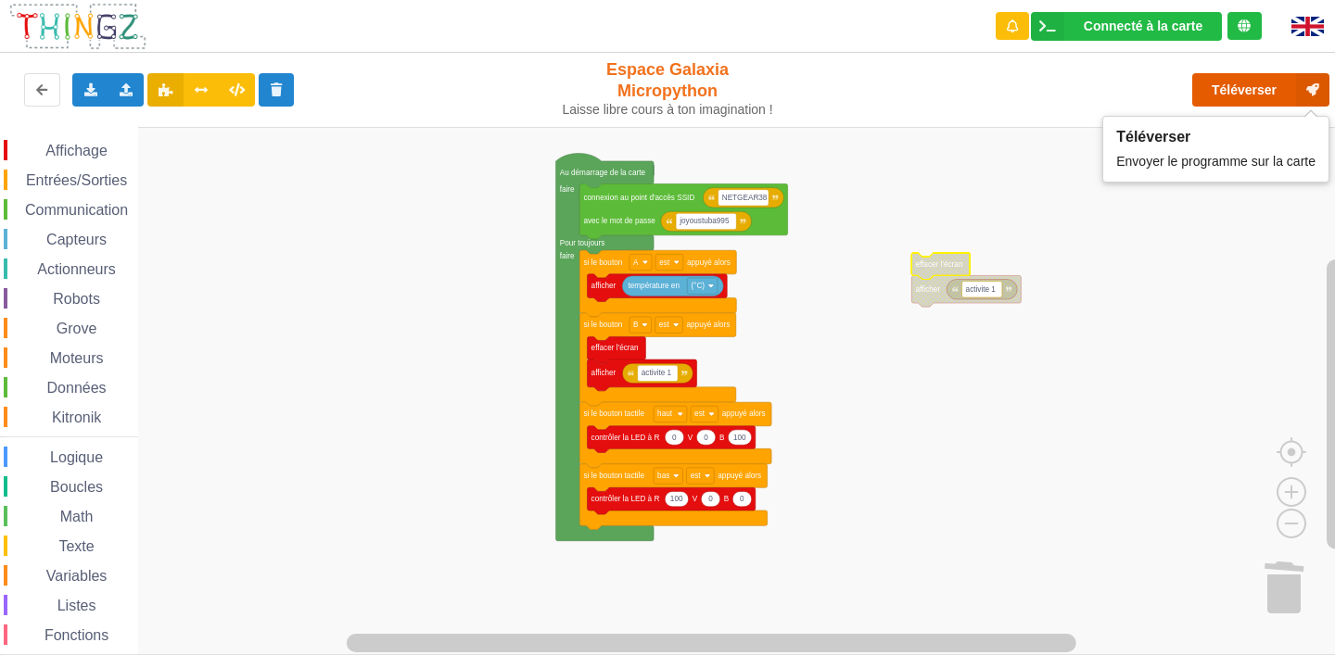
click at [1267, 94] on button "Téléverser" at bounding box center [1260, 89] width 137 height 33
